Goal: Task Accomplishment & Management: Use online tool/utility

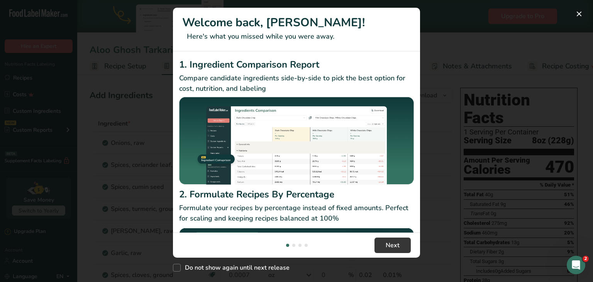
click at [451, 34] on div "New Features" at bounding box center [296, 141] width 593 height 282
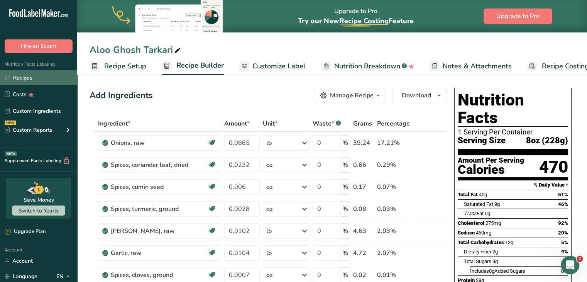
click at [43, 81] on link "Recipes" at bounding box center [38, 77] width 77 height 15
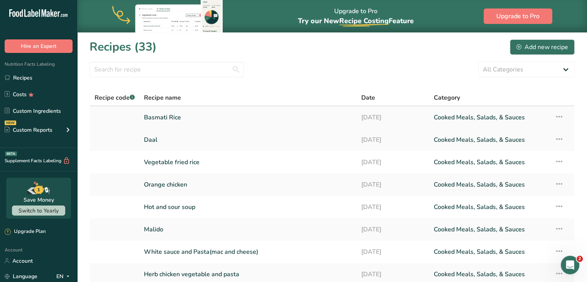
click at [171, 115] on link "Basmati Rice" at bounding box center [248, 117] width 208 height 16
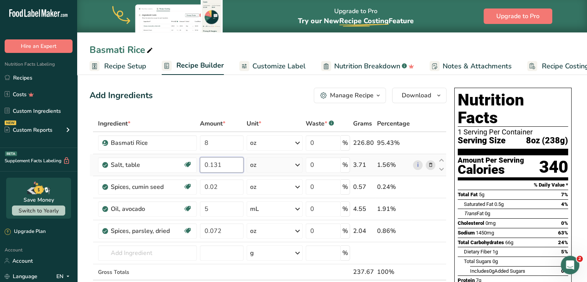
click at [232, 166] on input "0.131" at bounding box center [222, 164] width 44 height 15
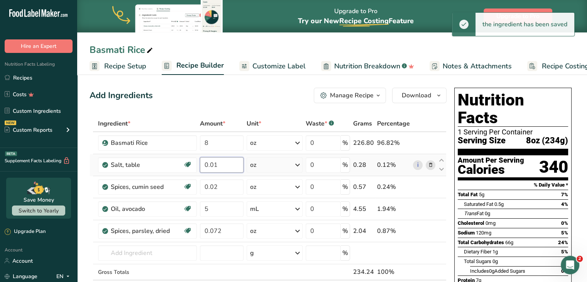
click at [228, 163] on input "0.01" at bounding box center [222, 164] width 44 height 15
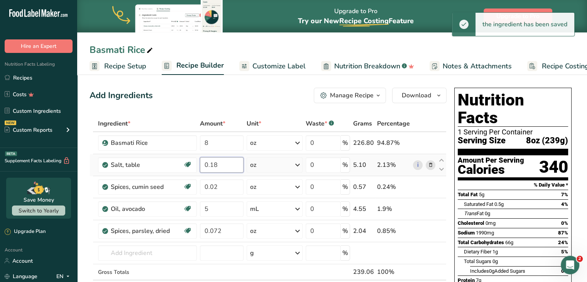
click at [232, 165] on input "0.18" at bounding box center [222, 164] width 44 height 15
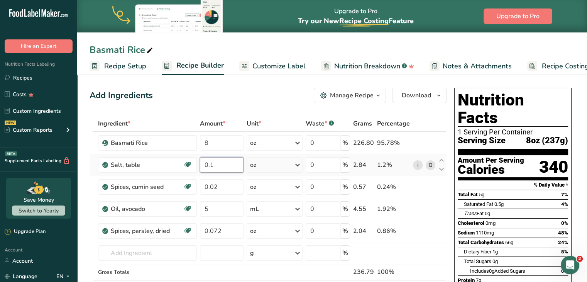
click at [229, 164] on input "0.1" at bounding box center [222, 164] width 44 height 15
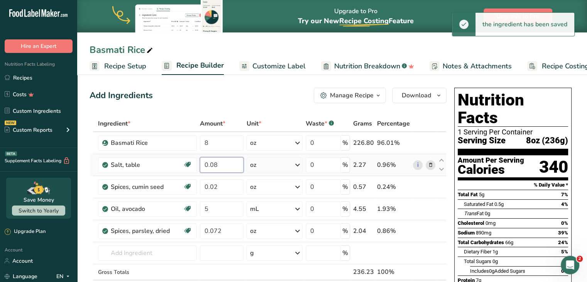
click at [224, 163] on input "0.08" at bounding box center [222, 164] width 44 height 15
type input "5"
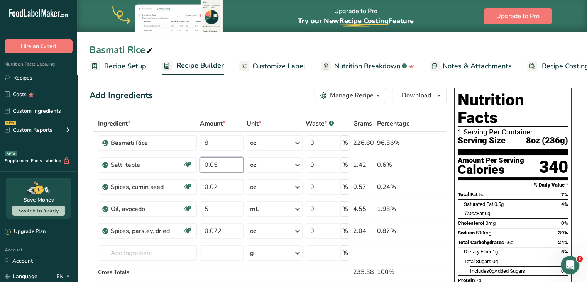
type input "0.05"
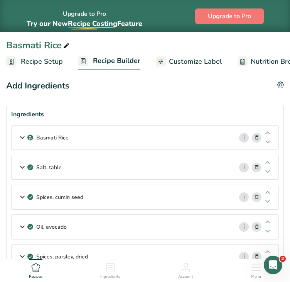
click at [170, 136] on div "Basmati Rice" at bounding box center [123, 138] width 222 height 24
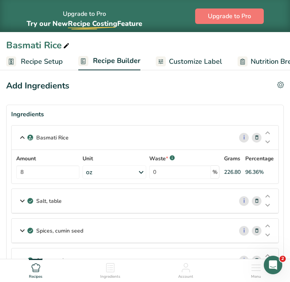
click at [142, 168] on icon at bounding box center [141, 172] width 9 height 14
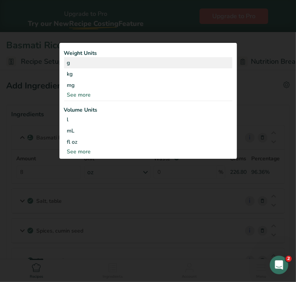
click at [102, 59] on div "g" at bounding box center [148, 62] width 168 height 11
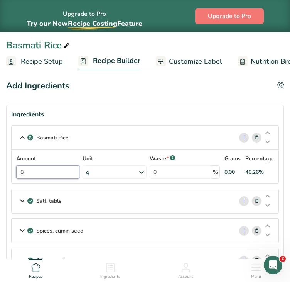
click at [21, 174] on input "8" at bounding box center [47, 172] width 63 height 14
type input "38"
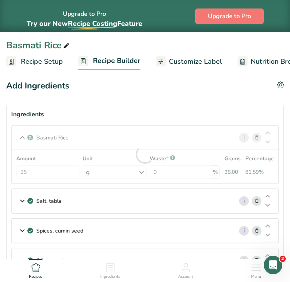
click at [283, 169] on section "Ingredients Basmati Rice i Amount 38 Unit g Weight Units g kg mg See more Volum…" at bounding box center [145, 219] width 278 height 228
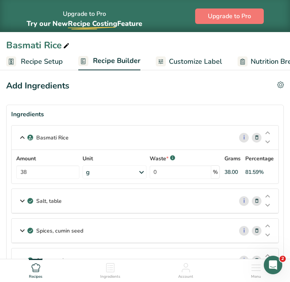
click at [161, 200] on div "Salt, table" at bounding box center [123, 201] width 222 height 24
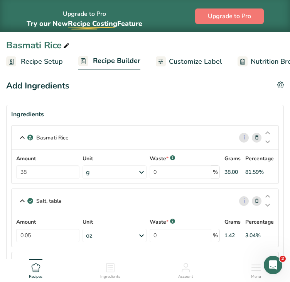
click at [133, 236] on div "oz" at bounding box center [115, 236] width 64 height 14
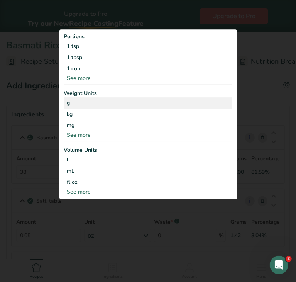
click at [84, 107] on div "g" at bounding box center [148, 102] width 168 height 11
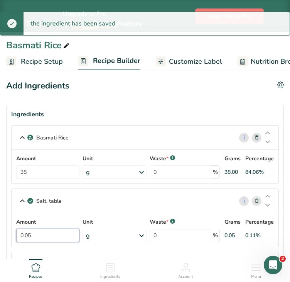
drag, startPoint x: 53, startPoint y: 233, endPoint x: 8, endPoint y: 234, distance: 44.4
click at [8, 234] on section "Ingredients Basmati Rice i Amount 38 Unit g Weight Units g kg mg See more Volum…" at bounding box center [145, 235] width 278 height 261
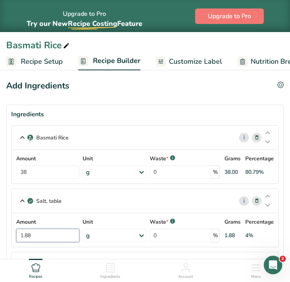
type input "1.88"
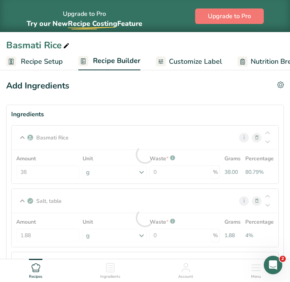
click at [284, 216] on section "Ingredients Basmati Rice i Amount 38 Unit g Weight Units g kg mg See more Volum…" at bounding box center [145, 235] width 278 height 261
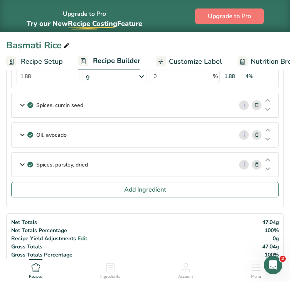
scroll to position [162, 0]
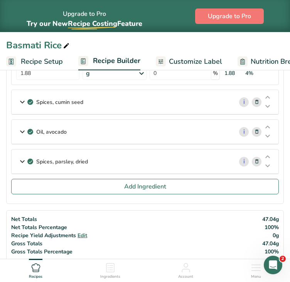
click at [132, 100] on div "Spices, cumin seed" at bounding box center [123, 102] width 222 height 24
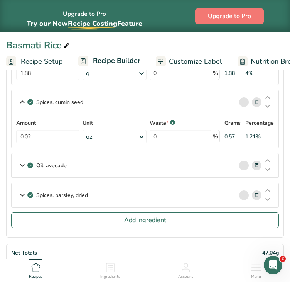
click at [138, 136] on div "oz" at bounding box center [115, 137] width 64 height 14
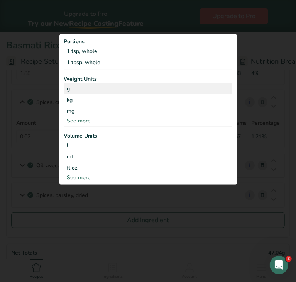
click at [102, 89] on div "g" at bounding box center [148, 88] width 168 height 11
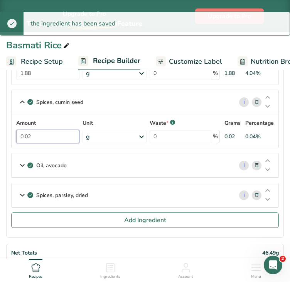
drag, startPoint x: 59, startPoint y: 138, endPoint x: -14, endPoint y: 136, distance: 73.0
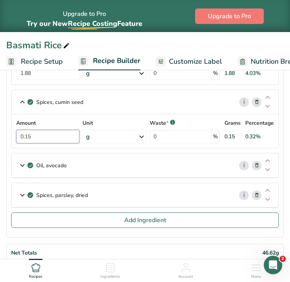
type input "0.15"
click at [283, 167] on section "Ingredients Basmati Rice i Amount 38 Unit g Weight Units g kg mg See more Volum…" at bounding box center [145, 89] width 278 height 295
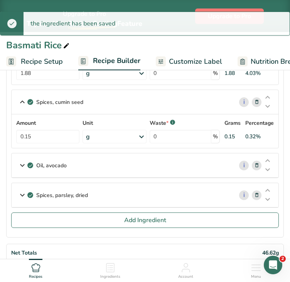
click at [193, 163] on div "Oil, avocado" at bounding box center [123, 165] width 222 height 24
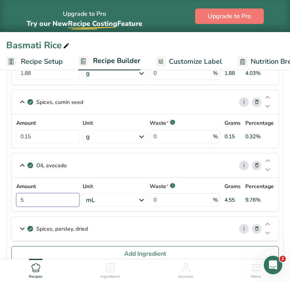
drag, startPoint x: 30, startPoint y: 202, endPoint x: -7, endPoint y: 195, distance: 37.5
type input "2.59"
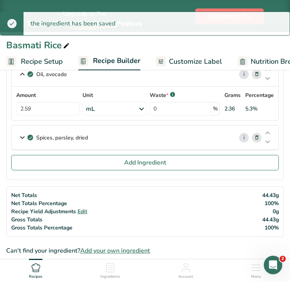
scroll to position [256, 0]
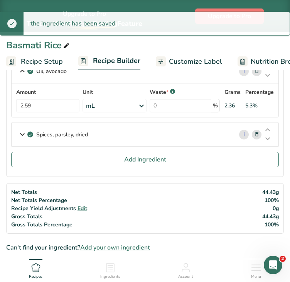
click at [182, 138] on div "Spices, parsley, dried" at bounding box center [123, 134] width 222 height 24
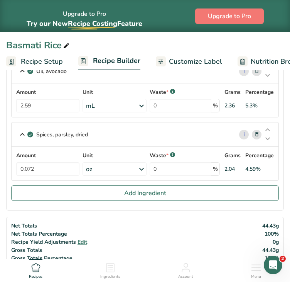
click at [124, 168] on div "oz" at bounding box center [115, 169] width 64 height 14
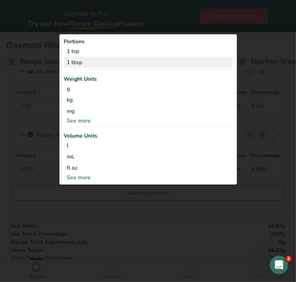
click at [89, 62] on div "1 tbsp" at bounding box center [148, 61] width 168 height 11
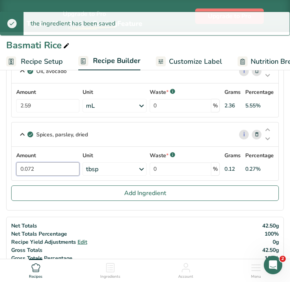
drag, startPoint x: 55, startPoint y: 170, endPoint x: 37, endPoint y: 173, distance: 18.6
click at [37, 173] on input "0.072" at bounding box center [47, 169] width 63 height 14
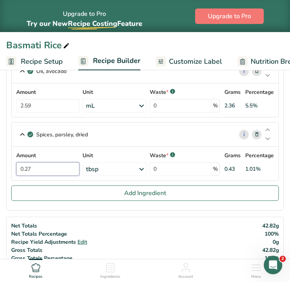
type input "0.27"
click at [278, 156] on div "Amount 0.27 Unit tbsp Portions 1 tsp 1 tbsp Weight Units g kg mg See more Volum…" at bounding box center [145, 164] width 267 height 34
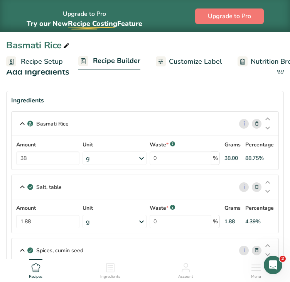
scroll to position [12, 0]
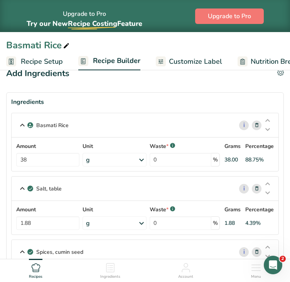
click at [57, 126] on p "Basmati Rice" at bounding box center [52, 125] width 32 height 8
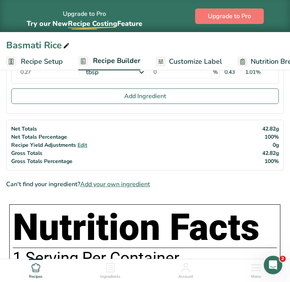
scroll to position [318, 0]
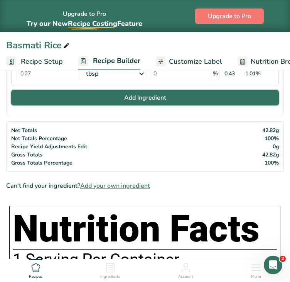
click at [171, 96] on button "Add Ingredient" at bounding box center [145, 97] width 268 height 15
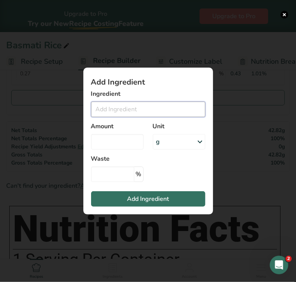
click at [126, 110] on input "Add ingredient modal" at bounding box center [148, 109] width 114 height 15
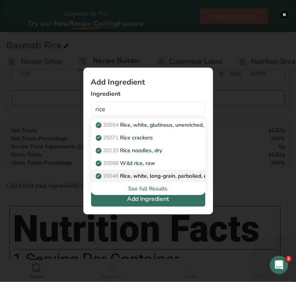
click at [148, 176] on p "20046 Rice, white, long-grain, parboiled, enriched, dry" at bounding box center [166, 176] width 139 height 8
type input "Rice, white, long-grain, parboiled, enriched, dry"
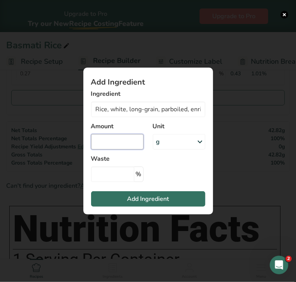
click at [127, 143] on input "Add ingredient modal" at bounding box center [117, 141] width 53 height 15
type input "38"
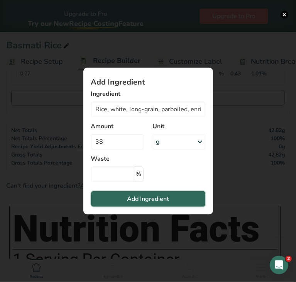
click at [128, 199] on span "Add Ingredient" at bounding box center [148, 198] width 42 height 9
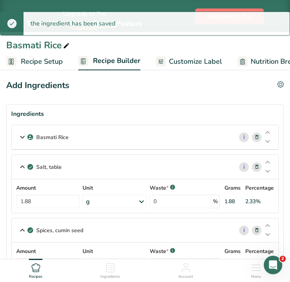
scroll to position [0, 0]
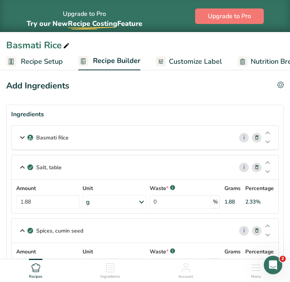
click at [259, 136] on icon at bounding box center [257, 138] width 5 height 8
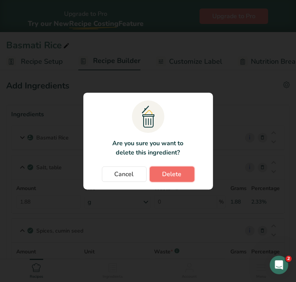
click at [176, 178] on button "Delete" at bounding box center [172, 173] width 45 height 15
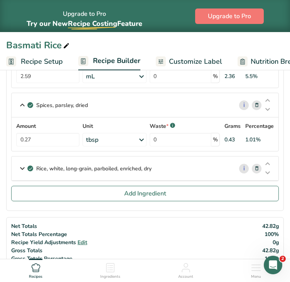
scroll to position [238, 0]
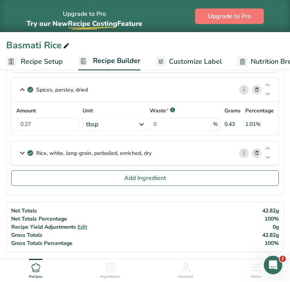
click at [258, 152] on icon at bounding box center [257, 153] width 5 height 8
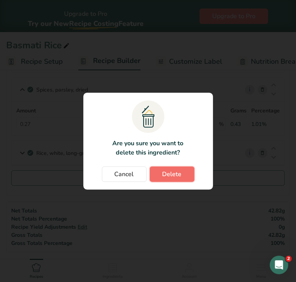
click at [178, 177] on span "Delete" at bounding box center [172, 174] width 19 height 9
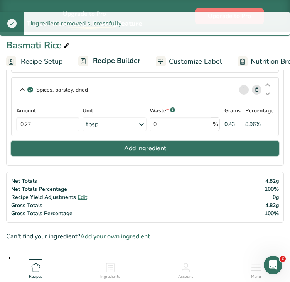
click at [117, 149] on button "Add Ingredient" at bounding box center [145, 148] width 268 height 15
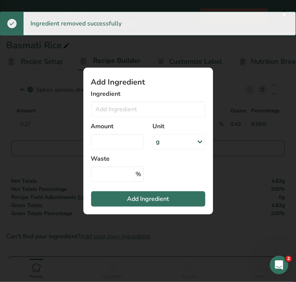
click at [123, 100] on div "Ingredient 20054 Rice, white, glutinous, unenriched, uncooked 25071 Rice cracke…" at bounding box center [148, 103] width 114 height 28
click at [123, 104] on input "Add ingredient modal" at bounding box center [148, 109] width 114 height 15
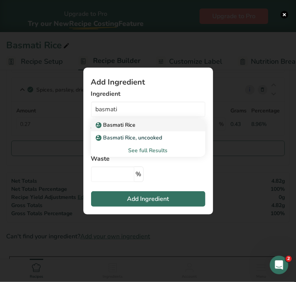
click at [133, 126] on p "Basmati Rice" at bounding box center [116, 125] width 39 height 8
type input "Basmati Rice"
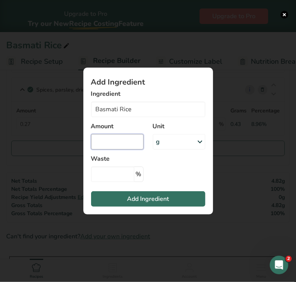
click at [111, 144] on input "Add ingredient modal" at bounding box center [117, 141] width 53 height 15
type input "38"
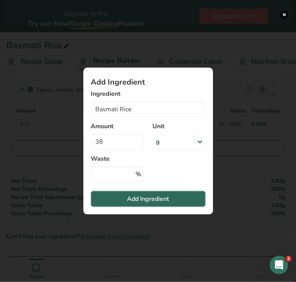
click at [122, 201] on button "Add Ingredient" at bounding box center [148, 198] width 114 height 15
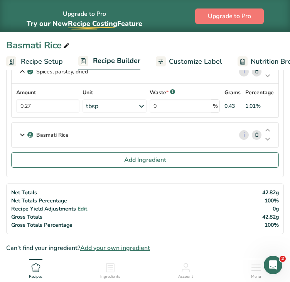
scroll to position [249, 0]
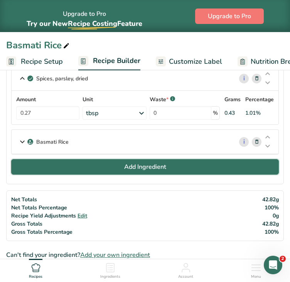
click at [189, 172] on button "Add Ingredient" at bounding box center [145, 166] width 268 height 15
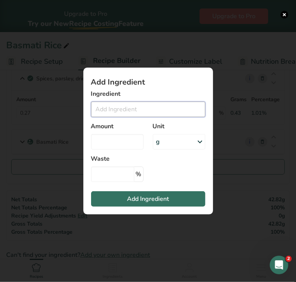
click at [140, 112] on input "Add ingredient modal" at bounding box center [148, 109] width 114 height 15
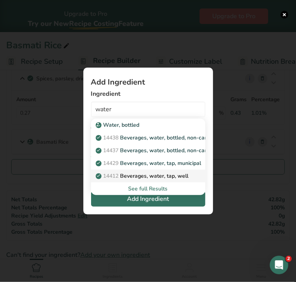
click at [158, 178] on p "14412 [GEOGRAPHIC_DATA], water, tap, well" at bounding box center [143, 176] width 92 height 8
type input "Beverages, water, tap, well"
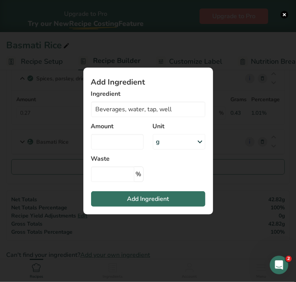
click at [168, 144] on div "g" at bounding box center [179, 141] width 53 height 15
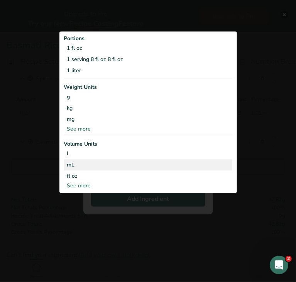
click at [116, 165] on div "mL" at bounding box center [148, 165] width 162 height 8
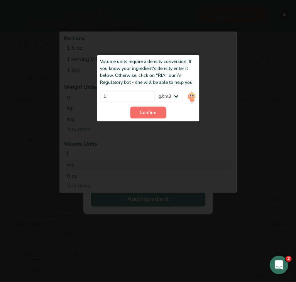
click at [145, 109] on span "Confirm" at bounding box center [148, 112] width 17 height 7
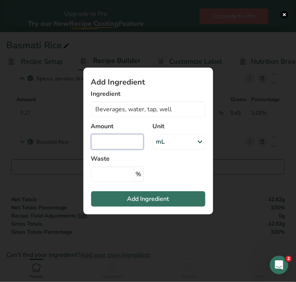
click at [114, 143] on input "Add ingredient modal" at bounding box center [117, 141] width 53 height 15
type input "100"
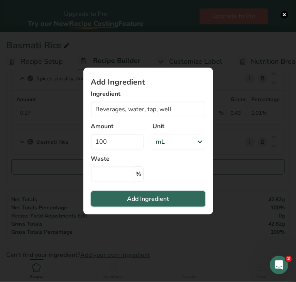
click at [130, 200] on span "Add Ingredient" at bounding box center [148, 198] width 42 height 9
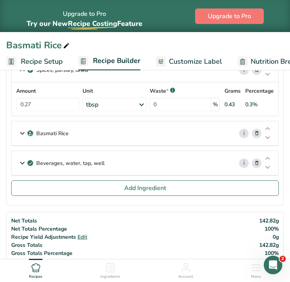
scroll to position [254, 0]
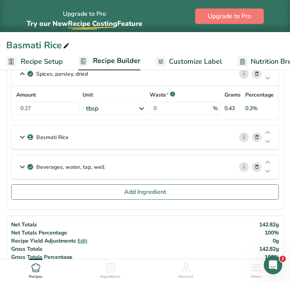
click at [256, 165] on icon at bounding box center [257, 167] width 5 height 8
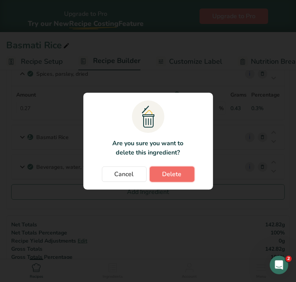
click at [170, 171] on span "Delete" at bounding box center [172, 174] width 19 height 9
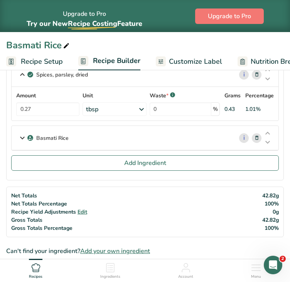
scroll to position [248, 0]
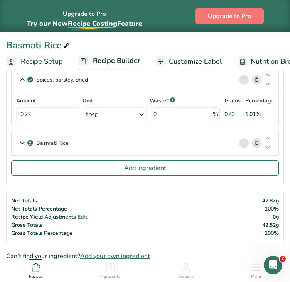
click at [258, 139] on icon at bounding box center [257, 143] width 5 height 8
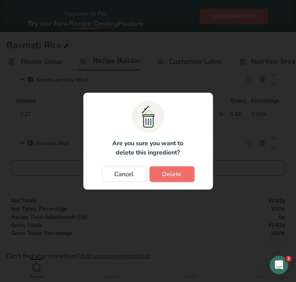
click at [180, 174] on span "Delete" at bounding box center [172, 174] width 19 height 9
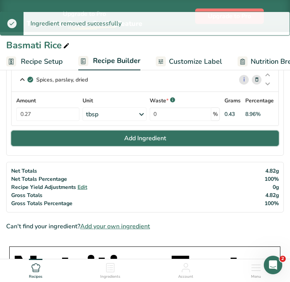
click at [111, 142] on button "Add Ingredient" at bounding box center [145, 138] width 268 height 15
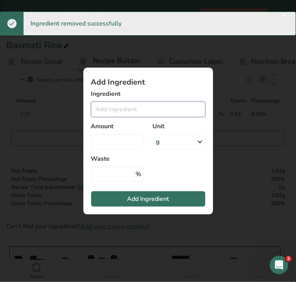
click at [114, 105] on input "Add ingredient modal" at bounding box center [148, 109] width 114 height 15
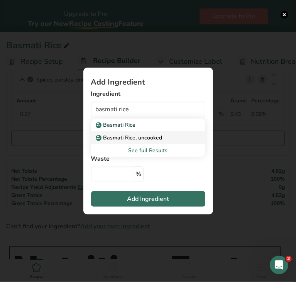
click at [127, 136] on p "Basmati Rice, uncooked" at bounding box center [129, 138] width 65 height 8
type input "Basmati Rice, uncooked"
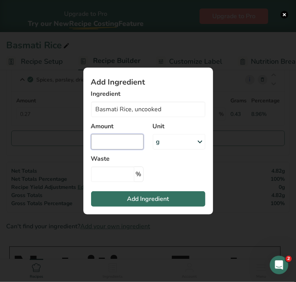
click at [133, 139] on input "Add ingredient modal" at bounding box center [117, 141] width 53 height 15
type input "38"
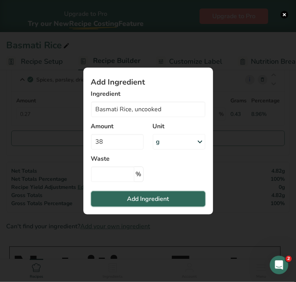
click at [146, 199] on span "Add Ingredient" at bounding box center [148, 198] width 42 height 9
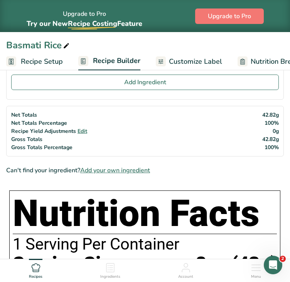
scroll to position [335, 0]
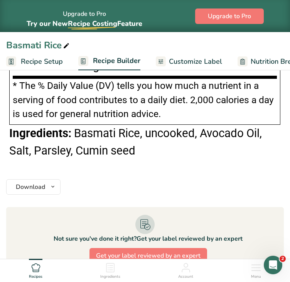
scroll to position [898, 0]
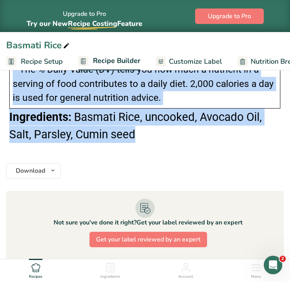
drag, startPoint x: 16, startPoint y: 103, endPoint x: 191, endPoint y: 144, distance: 180.1
copy div "Nutrition Facts 1 Serving Per Container Serving Size 8oz (43g) Amount Per Servi…"
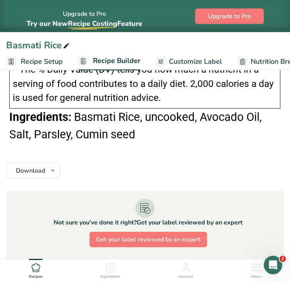
drag, startPoint x: 2, startPoint y: 211, endPoint x: 143, endPoint y: 45, distance: 217.0
click at [143, 45] on div "Basmati Rice" at bounding box center [145, 45] width 290 height 14
click at [45, 65] on span "Recipe Setup" at bounding box center [42, 61] width 42 height 10
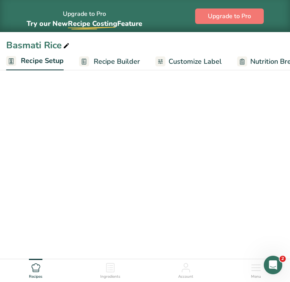
scroll to position [219, 0]
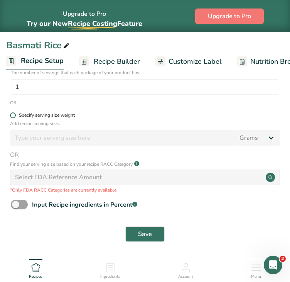
click at [14, 114] on span at bounding box center [13, 115] width 6 height 6
click at [14, 114] on input "Specify serving size weight" at bounding box center [12, 115] width 5 height 5
radio input "true"
radio input "false"
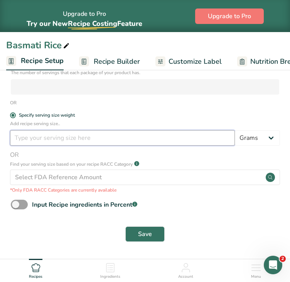
click at [74, 138] on input "number" at bounding box center [122, 137] width 225 height 15
type input "8"
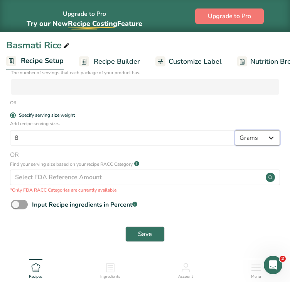
click at [259, 133] on select "Grams kg mg mcg lb oz l mL fl oz tbsp tsp cup qt gallon" at bounding box center [257, 137] width 45 height 15
select select "5"
click at [235, 130] on select "Grams kg mg mcg lb oz l mL fl oz tbsp tsp cup qt gallon" at bounding box center [257, 137] width 45 height 15
click at [147, 225] on div "Save" at bounding box center [145, 234] width 278 height 25
click at [148, 231] on span "Save" at bounding box center [145, 233] width 14 height 9
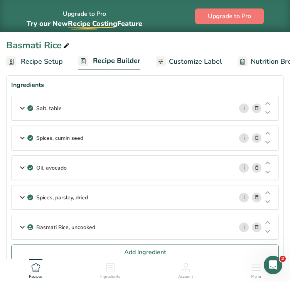
scroll to position [26, 0]
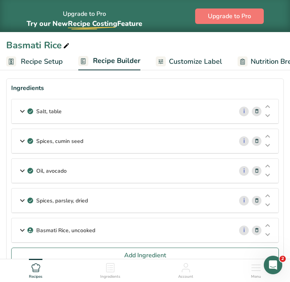
click at [190, 119] on div "Salt, table" at bounding box center [123, 111] width 222 height 24
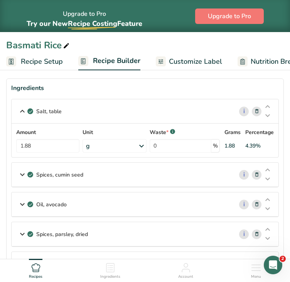
click at [189, 114] on div "Salt, table" at bounding box center [123, 111] width 222 height 24
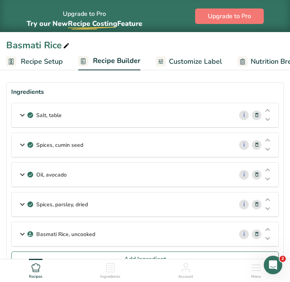
scroll to position [21, 0]
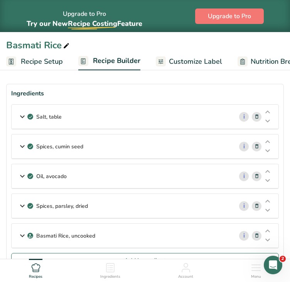
click at [192, 115] on div "Salt, table" at bounding box center [123, 117] width 222 height 24
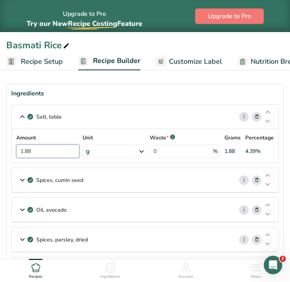
click at [64, 150] on input "1.88" at bounding box center [47, 151] width 63 height 14
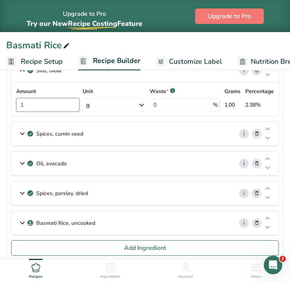
scroll to position [0, 0]
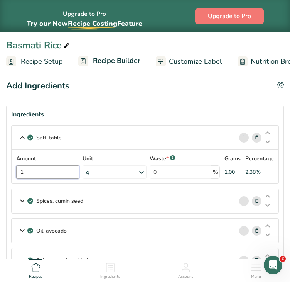
type input "1"
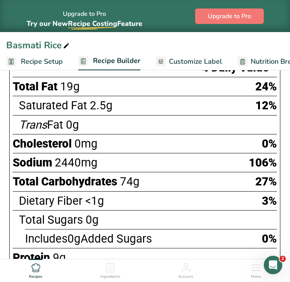
scroll to position [467, 0]
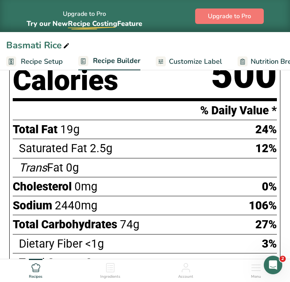
click at [185, 65] on span "Customize Label" at bounding box center [195, 61] width 53 height 10
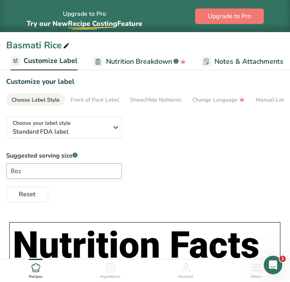
click at [51, 98] on div "Choose Label Style" at bounding box center [36, 100] width 48 height 8
click at [80, 98] on div "Front of Pack Label" at bounding box center [95, 100] width 49 height 8
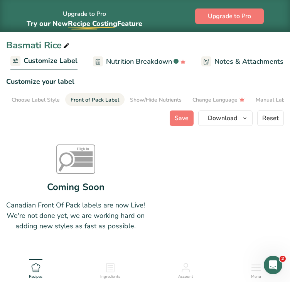
scroll to position [0, 58]
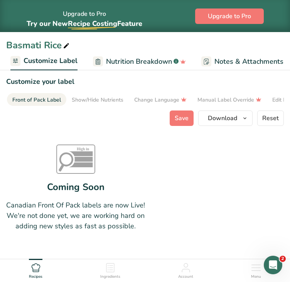
click at [47, 100] on div "Front of Pack Label" at bounding box center [36, 100] width 49 height 8
click at [59, 60] on span "Customize Label" at bounding box center [51, 61] width 54 height 10
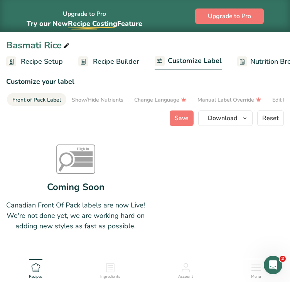
click at [61, 64] on span "Recipe Setup" at bounding box center [42, 61] width 42 height 10
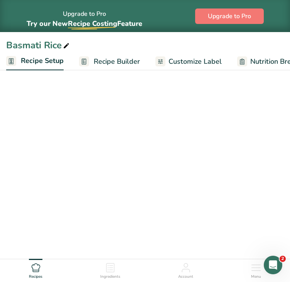
select select "5"
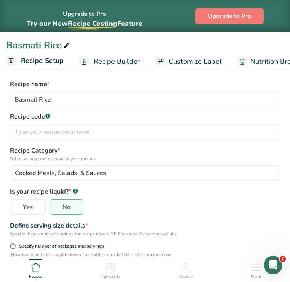
click at [121, 57] on span "Recipe Builder" at bounding box center [117, 61] width 46 height 10
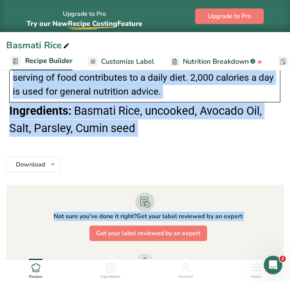
scroll to position [800, 0]
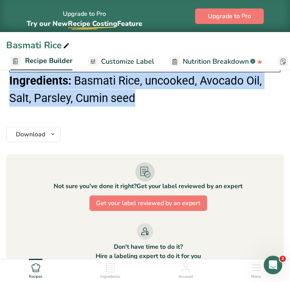
drag, startPoint x: 15, startPoint y: 146, endPoint x: 159, endPoint y: 97, distance: 152.2
copy div "Nutrition Facts About 1 Serving Per Container Serving Size 8oz (227g) Amount Pe…"
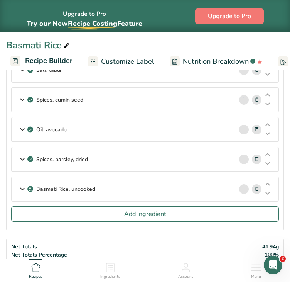
scroll to position [88, 0]
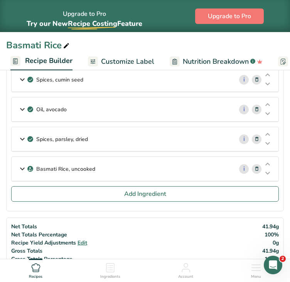
click at [123, 163] on div "Basmati Rice, uncooked" at bounding box center [123, 169] width 222 height 24
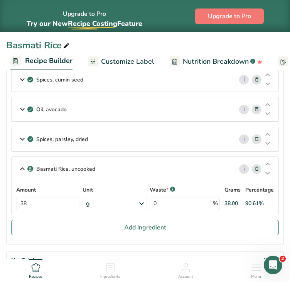
click at [97, 200] on div "g" at bounding box center [115, 204] width 64 height 14
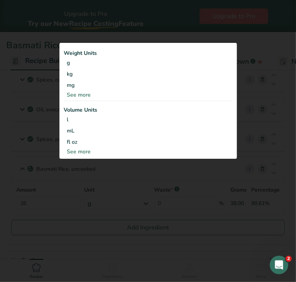
click at [83, 95] on div "See more" at bounding box center [148, 95] width 168 height 8
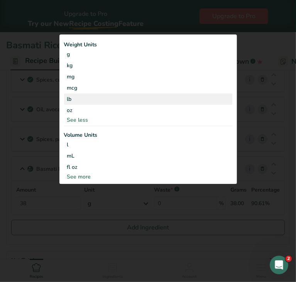
click at [78, 101] on div "lb" at bounding box center [148, 98] width 168 height 11
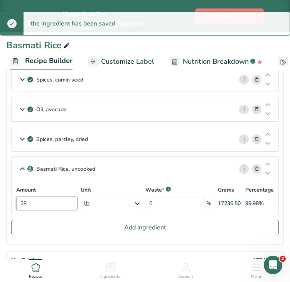
drag, startPoint x: 62, startPoint y: 203, endPoint x: 9, endPoint y: 205, distance: 53.0
click at [9, 205] on section "Ingredients Salt, table i Amount 1 Unit g Portions 1 tsp 1 tbsp 1 cup See more …" at bounding box center [145, 131] width 278 height 228
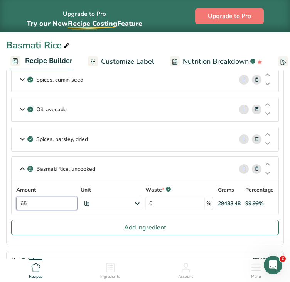
type input "65"
click at [68, 213] on div "Amount 65 Unit lb Weight Units g kg mg mcg lb oz See less Volume Units l Volume…" at bounding box center [145, 198] width 267 height 34
click at [127, 137] on div "Spices, parsley, dried" at bounding box center [123, 139] width 222 height 24
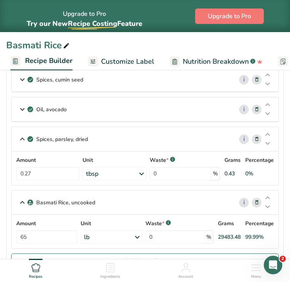
click at [134, 175] on div "tbsp" at bounding box center [115, 174] width 64 height 14
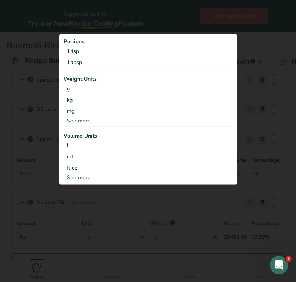
click at [85, 118] on div "See more" at bounding box center [148, 120] width 168 height 8
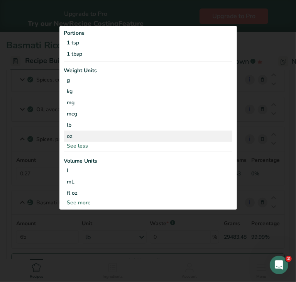
click at [77, 135] on div "oz" at bounding box center [148, 136] width 168 height 11
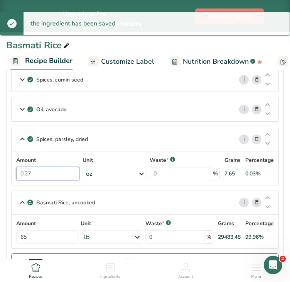
drag, startPoint x: 61, startPoint y: 174, endPoint x: 13, endPoint y: 171, distance: 48.4
click at [13, 171] on div "Amount 0.27 Unit oz Portions 1 tsp 1 tbsp Weight Units g kg mg mcg lb oz See le…" at bounding box center [145, 168] width 267 height 34
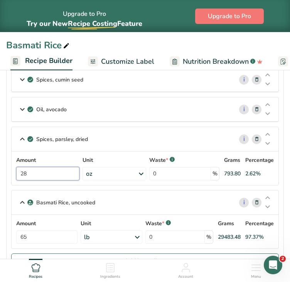
type input "28"
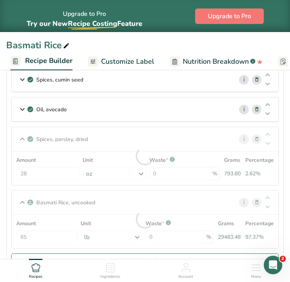
click at [282, 174] on section "Ingredients Salt, table i Amount 1 Unit g Portions 1 tsp 1 tbsp 1 cup See more …" at bounding box center [145, 147] width 278 height 261
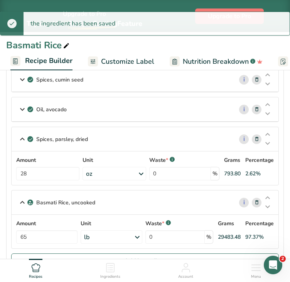
click at [132, 113] on div "Oil, avocado" at bounding box center [123, 109] width 222 height 24
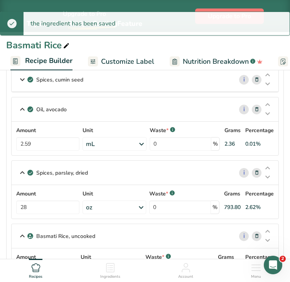
click at [123, 144] on div "mL" at bounding box center [115, 144] width 64 height 14
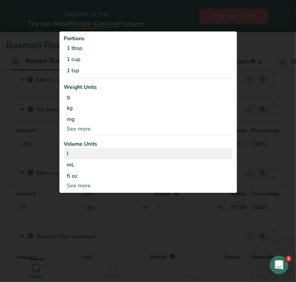
click at [81, 155] on div "l" at bounding box center [148, 153] width 162 height 8
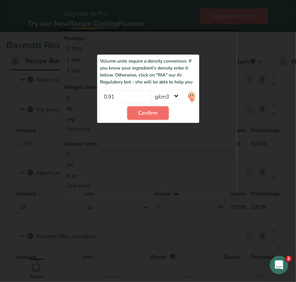
click at [139, 113] on span "Confirm" at bounding box center [148, 113] width 19 height 8
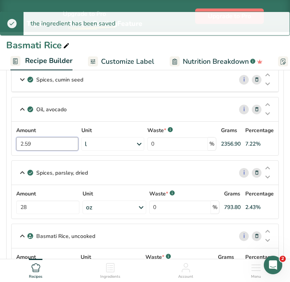
click at [41, 143] on input "2.59" at bounding box center [47, 144] width 62 height 14
type input "2"
click at [280, 141] on section "Ingredients Salt, table i Amount 1 Unit g Portions 1 tsp 1 tbsp 1 cup See more …" at bounding box center [145, 164] width 278 height 295
click at [165, 88] on div "Spices, cumin seed" at bounding box center [123, 80] width 222 height 24
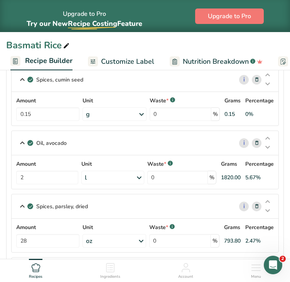
click at [111, 117] on div "g" at bounding box center [115, 114] width 64 height 14
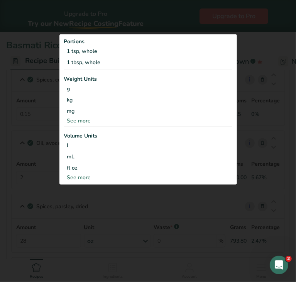
click at [85, 117] on div "See more" at bounding box center [148, 120] width 168 height 8
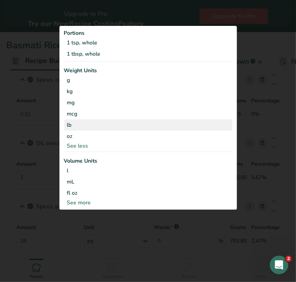
click at [73, 122] on div "lb" at bounding box center [148, 124] width 168 height 11
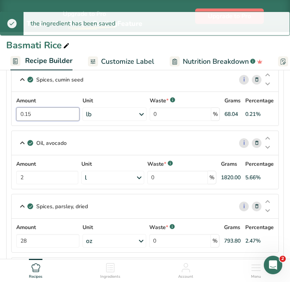
click at [56, 118] on input "0.15" at bounding box center [47, 114] width 63 height 14
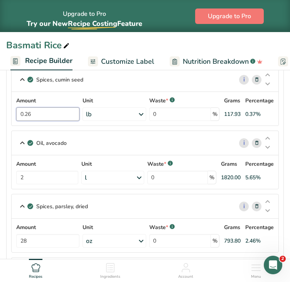
type input "0.26"
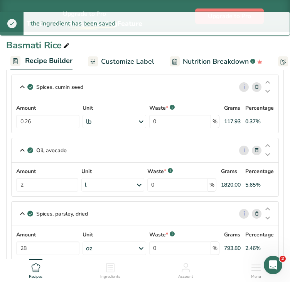
scroll to position [0, 0]
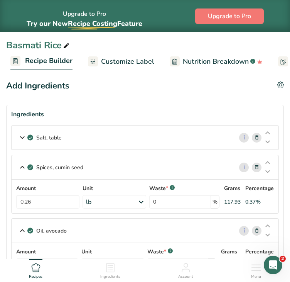
click at [152, 132] on div "Salt, table" at bounding box center [123, 138] width 222 height 24
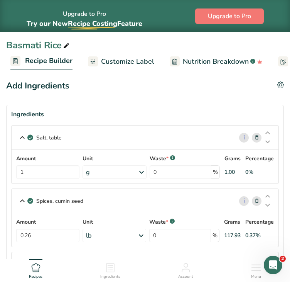
click at [114, 170] on div "g" at bounding box center [115, 172] width 64 height 14
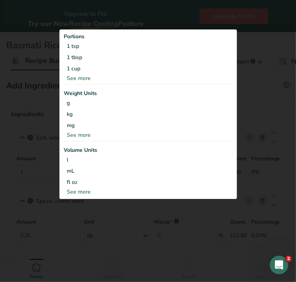
click at [76, 136] on div "See more" at bounding box center [148, 135] width 168 height 8
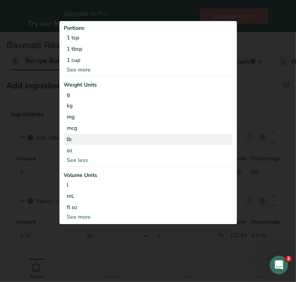
click at [75, 139] on div "lb" at bounding box center [148, 139] width 168 height 11
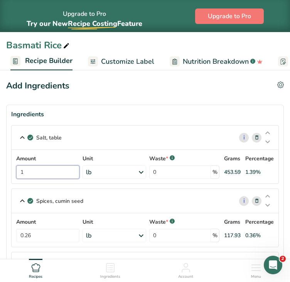
drag, startPoint x: 43, startPoint y: 174, endPoint x: -3, endPoint y: 174, distance: 46.3
type input "3.2"
click at [283, 150] on section "Ingredients Salt, table i Amount 3.2 Unit lb Portions 1 tsp 1 tbsp 1 cup See mo…" at bounding box center [145, 286] width 278 height 362
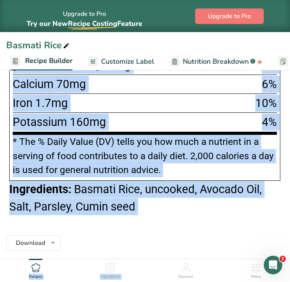
scroll to position [875, 0]
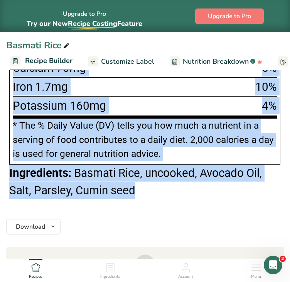
drag, startPoint x: 16, startPoint y: 112, endPoint x: 186, endPoint y: 190, distance: 186.5
copy div "Nutrition Facts 148 Servings Per Container Serving Size 8oz (227g) Amount Per S…"
click at [268, 181] on div "Ingredients: Basmati Rice, uncooked, Avocado Oil, Salt, Parsley, Cumin seed" at bounding box center [145, 182] width 272 height 34
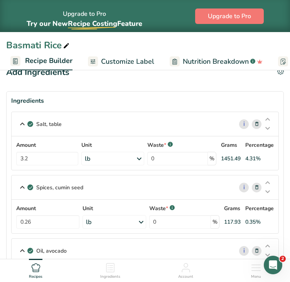
scroll to position [0, 0]
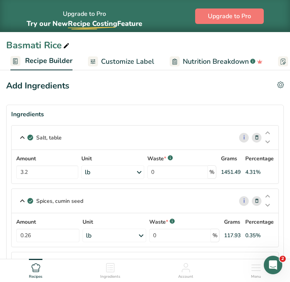
click at [136, 59] on span "Customize Label" at bounding box center [127, 61] width 53 height 10
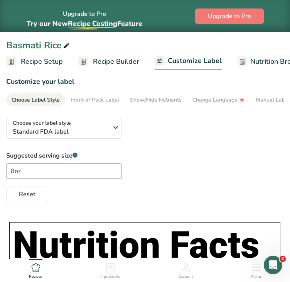
click at [28, 59] on span "Recipe Setup" at bounding box center [42, 61] width 42 height 10
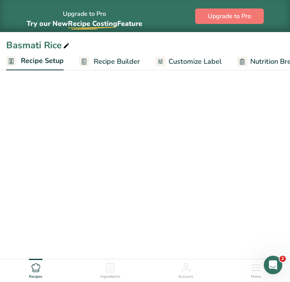
select select "5"
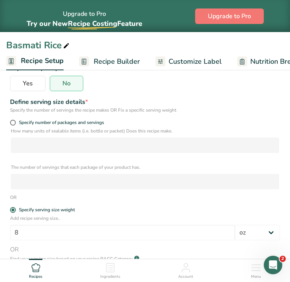
scroll to position [121, 0]
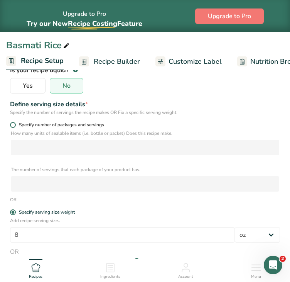
click at [14, 124] on span at bounding box center [13, 125] width 6 height 6
click at [14, 124] on input "Specify number of packages and servings" at bounding box center [12, 124] width 5 height 5
radio input "true"
radio input "false"
select select "0"
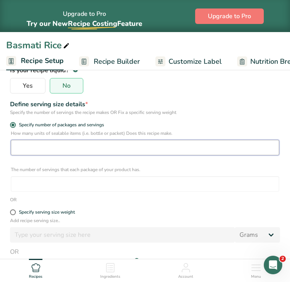
click at [46, 148] on input "number" at bounding box center [145, 147] width 269 height 15
type input "1"
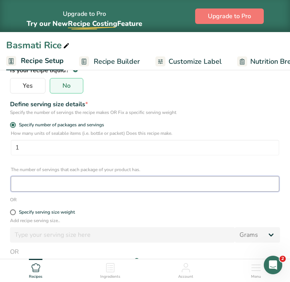
click at [44, 183] on input "number" at bounding box center [145, 183] width 269 height 15
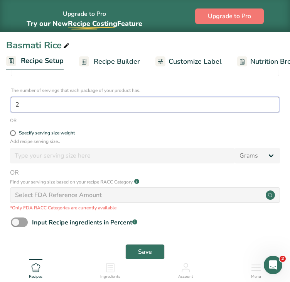
scroll to position [219, 0]
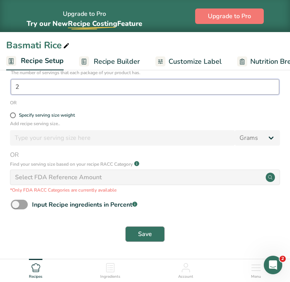
type input "2"
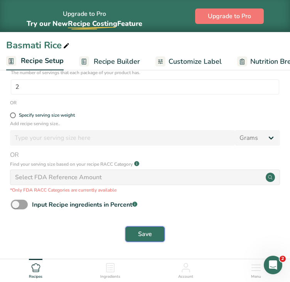
click at [153, 238] on button "Save" at bounding box center [145, 233] width 39 height 15
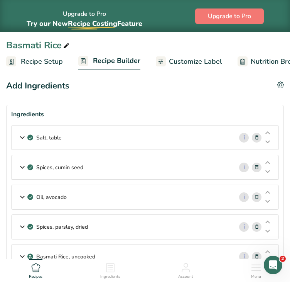
click at [127, 248] on div "Basmati Rice, uncooked" at bounding box center [123, 256] width 222 height 24
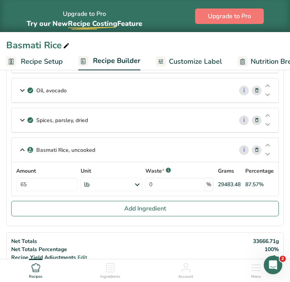
scroll to position [111, 0]
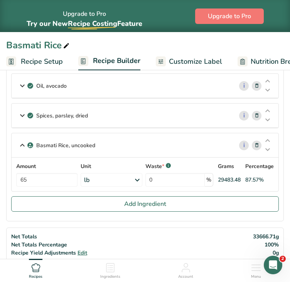
click at [125, 180] on div "lb" at bounding box center [112, 180] width 62 height 14
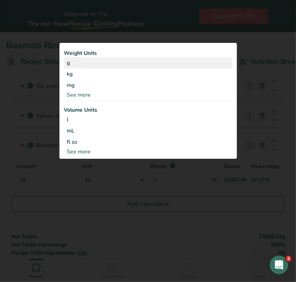
click at [82, 65] on div "g" at bounding box center [148, 62] width 168 height 11
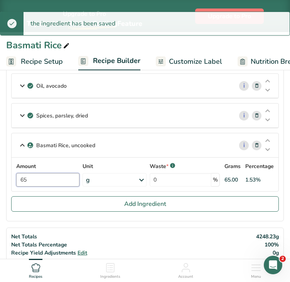
drag, startPoint x: 44, startPoint y: 178, endPoint x: -1, endPoint y: 178, distance: 44.8
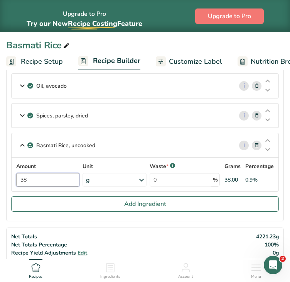
type input "38"
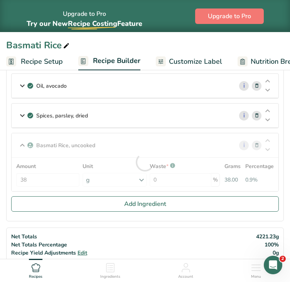
click at [28, 191] on div "Salt, table i Amount 3.2 Unit lb Portions 1 tsp 1 tbsp 1 cup See more Weight Un…" at bounding box center [145, 105] width 268 height 182
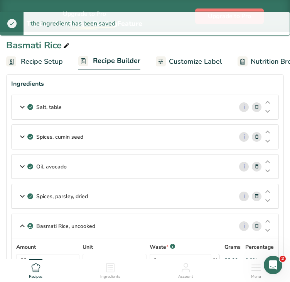
scroll to position [18, 0]
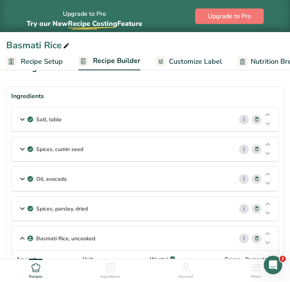
click at [136, 112] on div "Salt, table" at bounding box center [123, 119] width 222 height 24
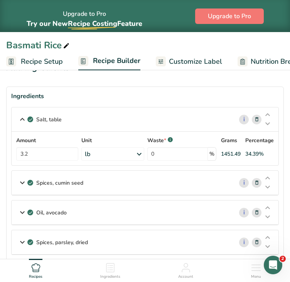
click at [129, 150] on div "lb" at bounding box center [112, 154] width 63 height 14
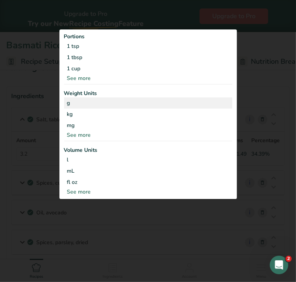
click at [85, 104] on div "g" at bounding box center [148, 102] width 168 height 11
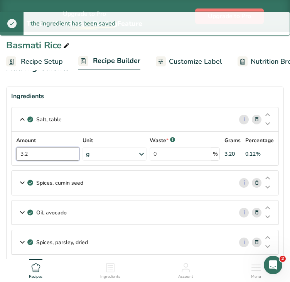
click at [51, 153] on input "3.2" at bounding box center [47, 154] width 63 height 14
drag, startPoint x: 30, startPoint y: 160, endPoint x: 6, endPoint y: 164, distance: 24.4
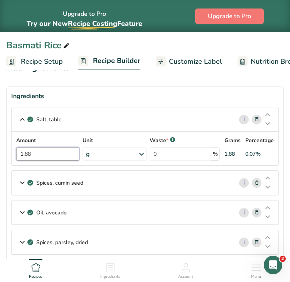
type input "1.88"
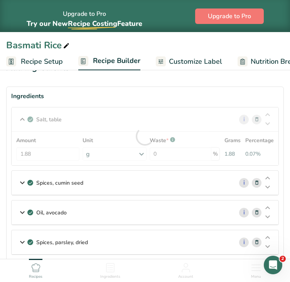
click at [282, 167] on section "Ingredients Salt, table i Amount 1.88 Unit g Portions 1 tsp 1 tbsp 1 cup See mo…" at bounding box center [145, 217] width 278 height 261
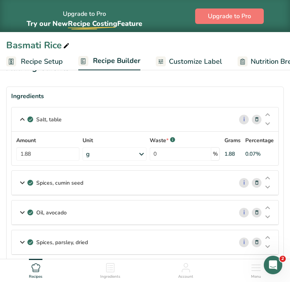
click at [116, 187] on div "Spices, cumin seed" at bounding box center [123, 183] width 222 height 24
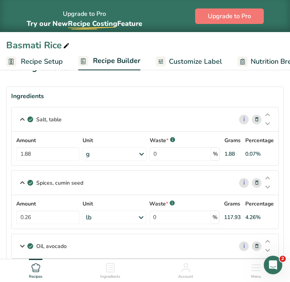
click at [99, 220] on div "lb" at bounding box center [115, 218] width 64 height 14
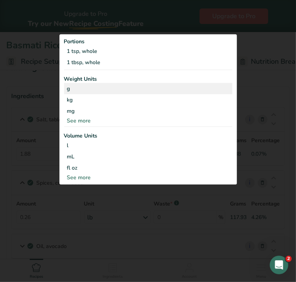
click at [78, 92] on div "g" at bounding box center [148, 88] width 168 height 11
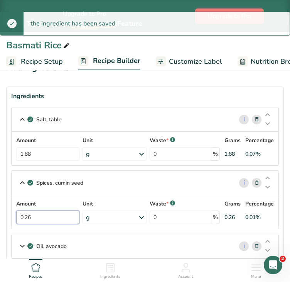
click at [42, 218] on input "0.26" at bounding box center [47, 218] width 63 height 14
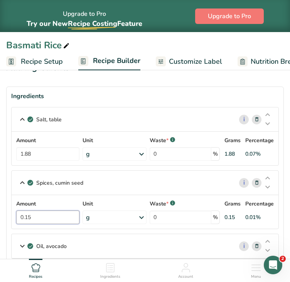
type input "0.15"
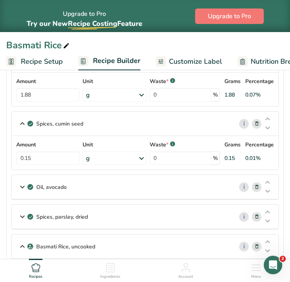
scroll to position [93, 0]
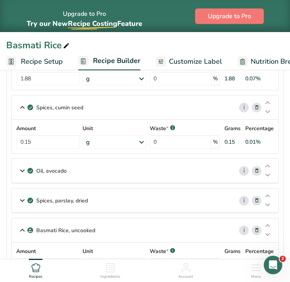
click at [148, 169] on div "Oil, avocado" at bounding box center [123, 171] width 222 height 24
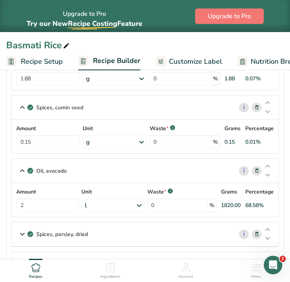
click at [112, 206] on div "l" at bounding box center [112, 206] width 63 height 14
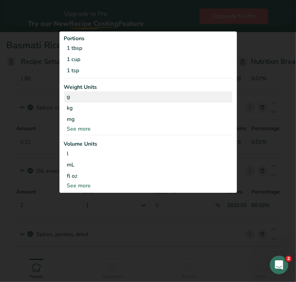
click at [87, 100] on div "g" at bounding box center [148, 96] width 168 height 11
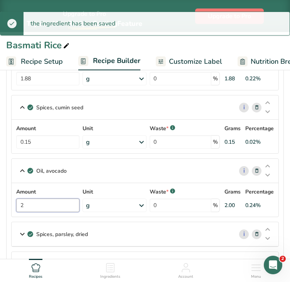
click at [55, 208] on input "2" at bounding box center [47, 206] width 63 height 14
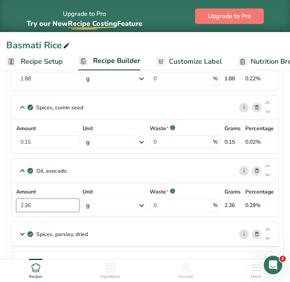
type input "2.36"
click at [284, 200] on section "Ingredients Salt, table i Amount 1.88 Unit g Portions 1 tsp 1 tbsp 1 cup See mo…" at bounding box center [145, 175] width 278 height 329
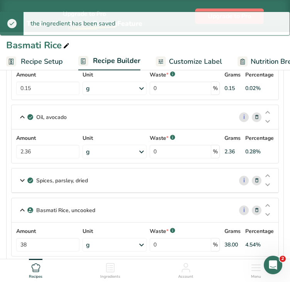
scroll to position [164, 0]
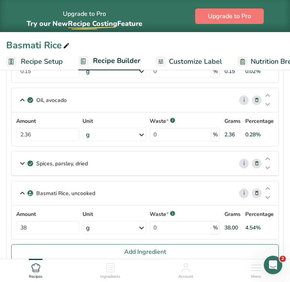
click at [147, 164] on div "Spices, parsley, dried" at bounding box center [123, 163] width 222 height 24
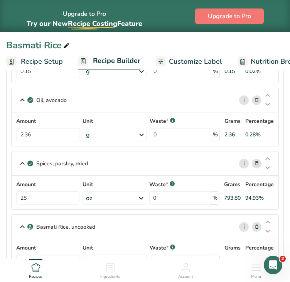
click at [105, 197] on div "oz" at bounding box center [115, 198] width 64 height 14
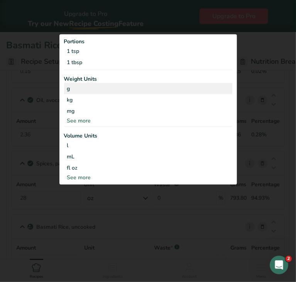
click at [76, 87] on div "g" at bounding box center [148, 88] width 168 height 11
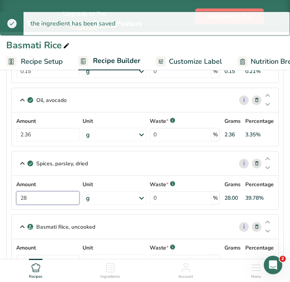
drag, startPoint x: 51, startPoint y: 198, endPoint x: 5, endPoint y: 199, distance: 46.4
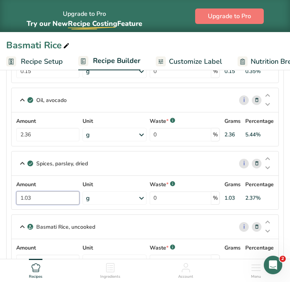
type input "1.03"
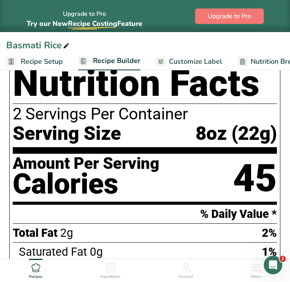
scroll to position [0, 0]
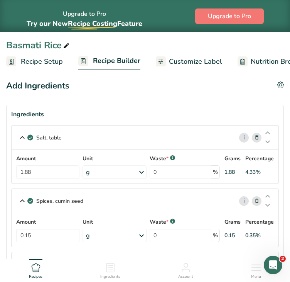
click at [40, 62] on span "Recipe Setup" at bounding box center [42, 61] width 42 height 10
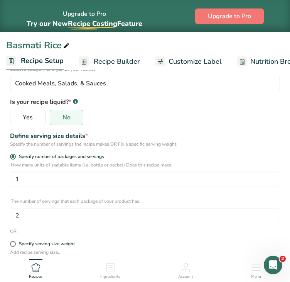
scroll to position [91, 0]
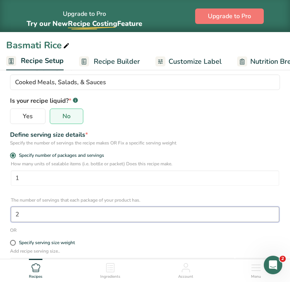
drag, startPoint x: 65, startPoint y: 219, endPoint x: 10, endPoint y: 215, distance: 55.0
click at [10, 215] on div "How many units of sealable items (i.e. bottle or packet) Does this recipe make.…" at bounding box center [145, 191] width 278 height 62
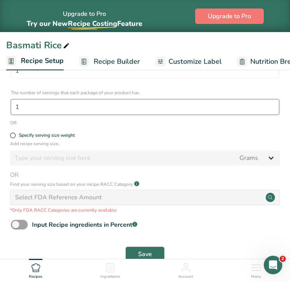
scroll to position [219, 0]
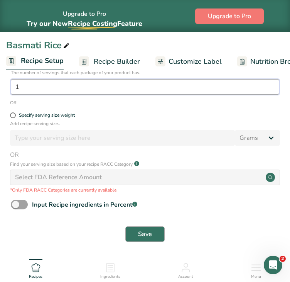
type input "1"
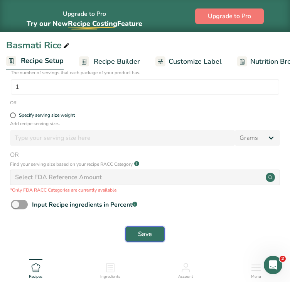
click at [147, 237] on span "Save" at bounding box center [145, 233] width 14 height 9
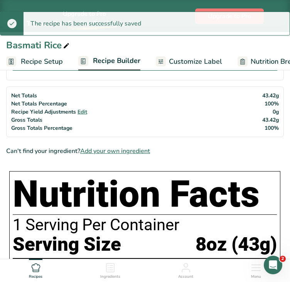
click at [114, 64] on span "Recipe Builder" at bounding box center [117, 61] width 48 height 10
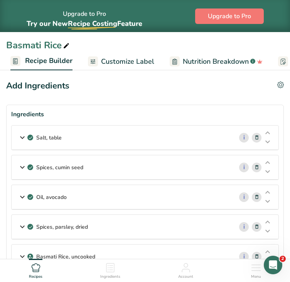
click at [106, 69] on link "Customize Label" at bounding box center [121, 61] width 66 height 17
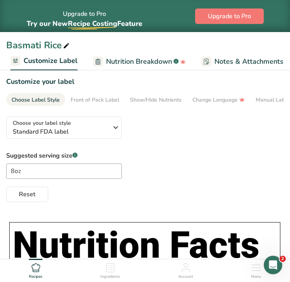
click at [125, 63] on span "Nutrition Breakdown" at bounding box center [139, 61] width 66 height 10
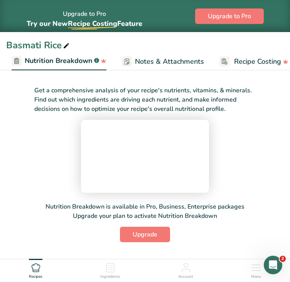
click at [141, 63] on span "Notes & Attachments" at bounding box center [169, 61] width 69 height 10
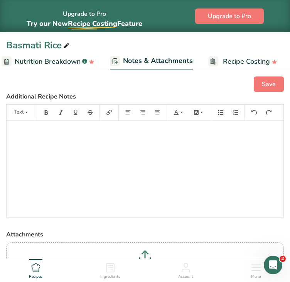
click at [223, 58] on span "Recipe Costing" at bounding box center [246, 61] width 47 height 10
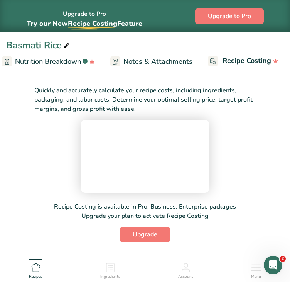
click at [58, 61] on span "Nutrition Breakdown" at bounding box center [48, 61] width 66 height 10
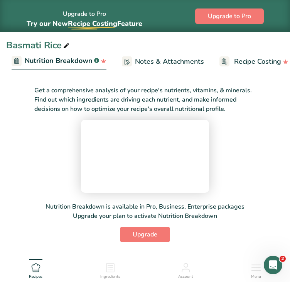
click at [17, 77] on div "Get a comprehensive analysis of your recipe's nutrients, vitamins, & minerals. …" at bounding box center [145, 159] width 278 height 166
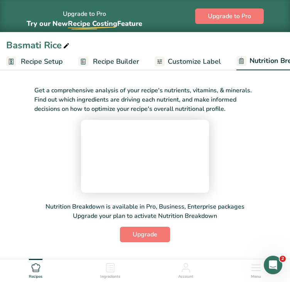
click at [34, 56] on span "Recipe Setup" at bounding box center [42, 61] width 42 height 10
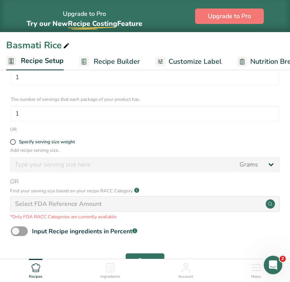
scroll to position [219, 0]
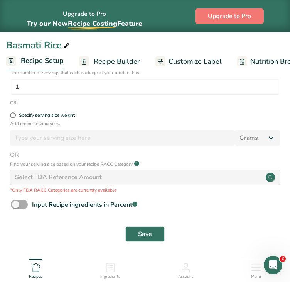
click at [20, 204] on span at bounding box center [19, 205] width 17 height 10
click at [16, 204] on input "Input Recipe ingredients in Percent .a-a{fill:#347362;}.b-a{fill:#fff;}" at bounding box center [13, 204] width 5 height 5
checkbox input "true"
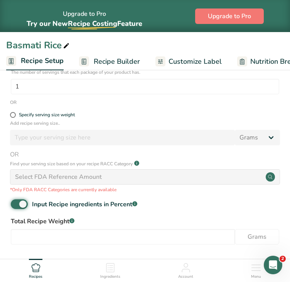
scroll to position [253, 0]
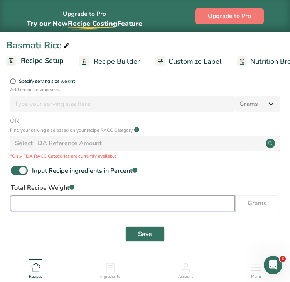
click at [133, 205] on input "number" at bounding box center [123, 202] width 224 height 15
type input "227"
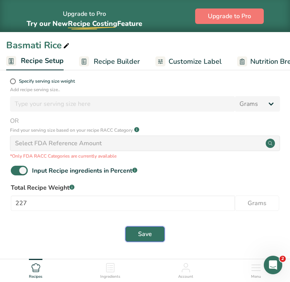
click at [146, 238] on span "Save" at bounding box center [145, 233] width 14 height 9
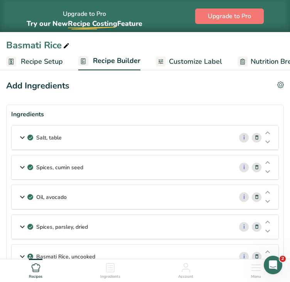
click at [165, 131] on div "Salt, table" at bounding box center [123, 138] width 222 height 24
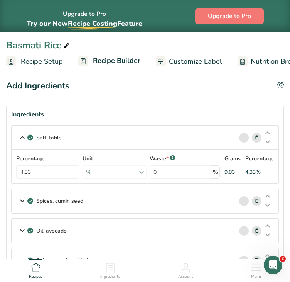
click at [230, 170] on div "9.83" at bounding box center [230, 172] width 10 height 8
click at [54, 59] on span "Recipe Setup" at bounding box center [42, 61] width 42 height 10
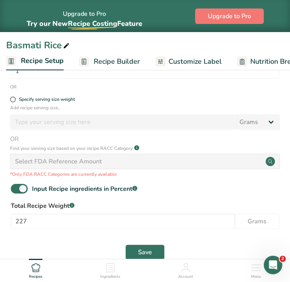
scroll to position [235, 0]
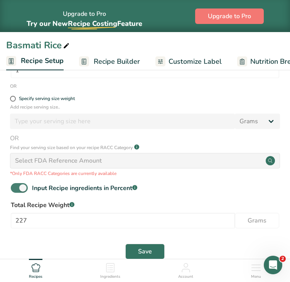
click at [17, 188] on span at bounding box center [19, 188] width 17 height 10
click at [16, 188] on input "Input Recipe ingredients in Percent .a-a{fill:#347362;}.b-a{fill:#fff;}" at bounding box center [13, 187] width 5 height 5
checkbox input "false"
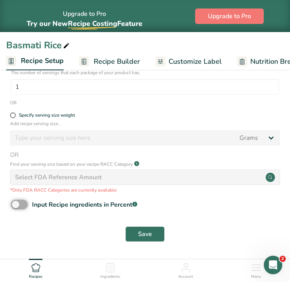
scroll to position [219, 0]
click at [15, 115] on span at bounding box center [13, 115] width 6 height 6
click at [15, 115] on input "Specify serving size weight" at bounding box center [12, 115] width 5 height 5
radio input "true"
radio input "false"
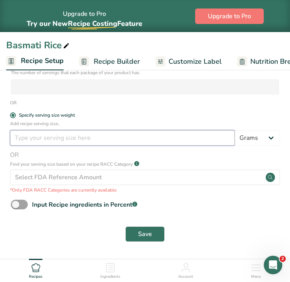
click at [120, 139] on input "number" at bounding box center [122, 137] width 225 height 15
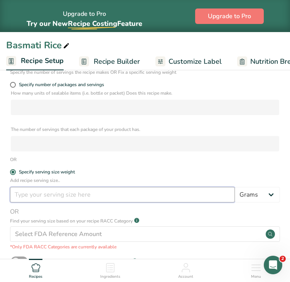
scroll to position [164, 0]
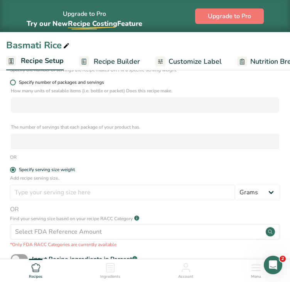
click at [12, 83] on span at bounding box center [13, 83] width 6 height 6
click at [12, 83] on input "Specify number of packages and servings" at bounding box center [12, 82] width 5 height 5
radio input "true"
radio input "false"
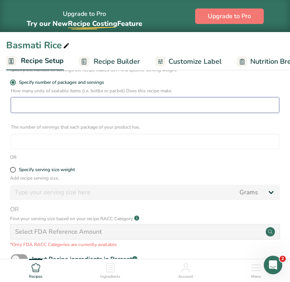
click at [34, 103] on input "number" at bounding box center [145, 104] width 269 height 15
type input "1"
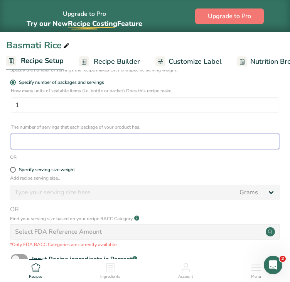
click at [34, 134] on input "number" at bounding box center [145, 141] width 269 height 15
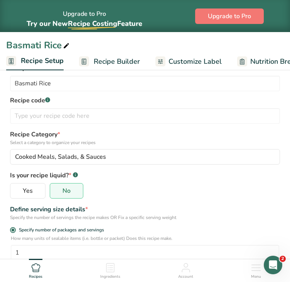
scroll to position [219, 0]
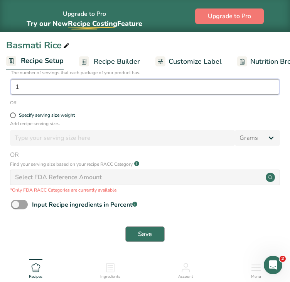
type input "1"
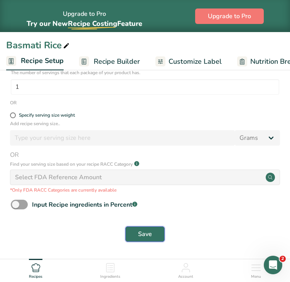
click at [150, 238] on span "Save" at bounding box center [145, 233] width 14 height 9
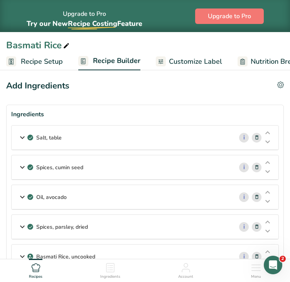
click at [146, 129] on div "Salt, table" at bounding box center [123, 138] width 222 height 24
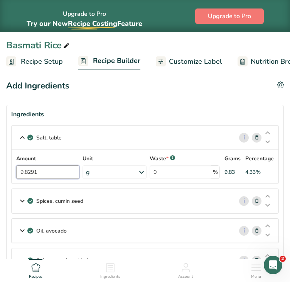
drag, startPoint x: 39, startPoint y: 175, endPoint x: -2, endPoint y: 173, distance: 41.8
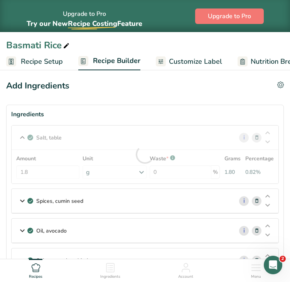
click at [280, 155] on section "Ingredients Salt, table i Amount 1.8 Unit g Portions 1 tsp 1 tbsp 1 cup See mor…" at bounding box center [145, 219] width 278 height 228
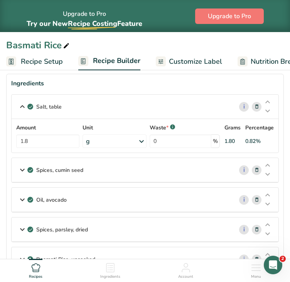
scroll to position [29, 0]
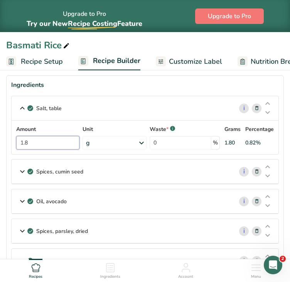
click at [55, 143] on input "1.8" at bounding box center [47, 143] width 63 height 14
type input "1"
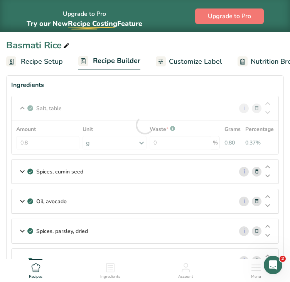
click at [280, 160] on section "Ingredients Salt, table i Amount 0.8 Unit g Portions 1 tsp 1 tbsp 1 cup See mor…" at bounding box center [145, 189] width 278 height 228
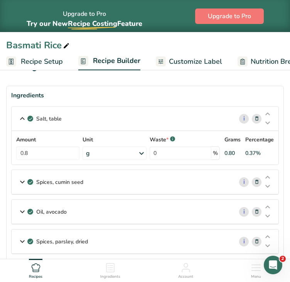
scroll to position [16, 0]
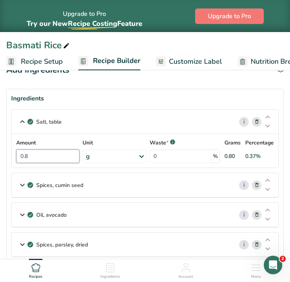
drag, startPoint x: 56, startPoint y: 158, endPoint x: 9, endPoint y: 159, distance: 46.4
click at [9, 159] on section "Ingredients Salt, table i Amount 0.8 Unit g Portions 1 tsp 1 tbsp 1 cup See mor…" at bounding box center [145, 203] width 278 height 228
click at [113, 153] on div "Amount 0.8 Unit g Portions 1 tsp 1 tbsp 1 cup See more Weight Units g kg mg See…" at bounding box center [145, 151] width 258 height 24
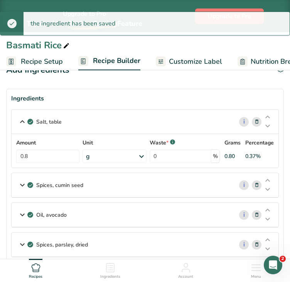
click at [108, 156] on div "g" at bounding box center [115, 156] width 64 height 14
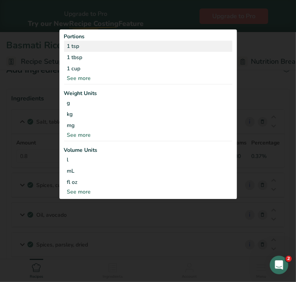
click at [74, 49] on div "1 tsp" at bounding box center [148, 46] width 168 height 11
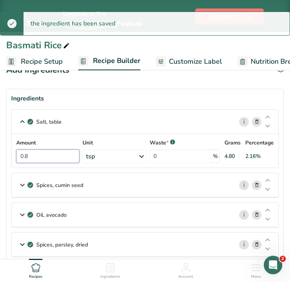
click at [43, 153] on input "0.8" at bounding box center [47, 156] width 63 height 14
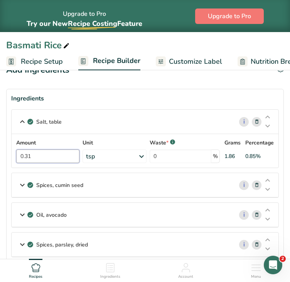
type input "0.31"
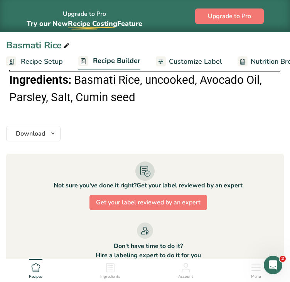
scroll to position [852, 0]
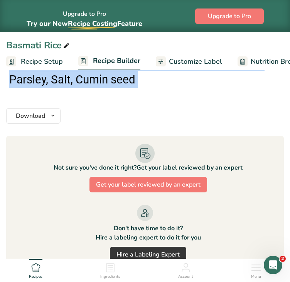
drag, startPoint x: 17, startPoint y: 120, endPoint x: 161, endPoint y: 106, distance: 144.4
copy section "Nutrition Facts 1 Serving Per Container Serving Size 8oz (219g) Amount Per Serv…"
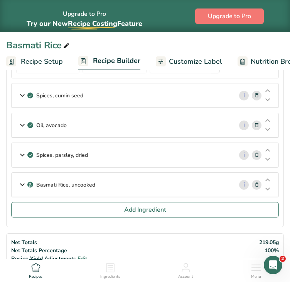
scroll to position [104, 0]
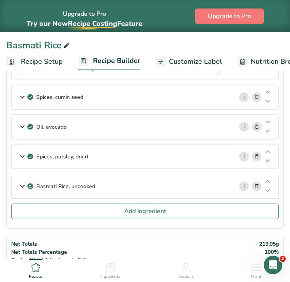
click at [158, 180] on div "Basmati Rice, uncooked" at bounding box center [123, 186] width 222 height 24
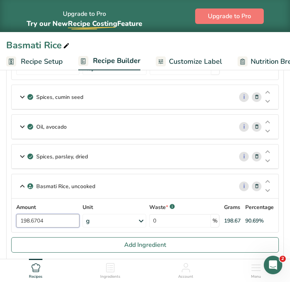
drag, startPoint x: 56, startPoint y: 219, endPoint x: -7, endPoint y: 214, distance: 63.2
type input "38"
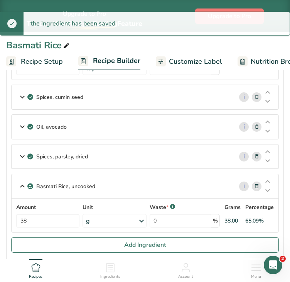
click at [100, 156] on div "Spices, parsley, dried" at bounding box center [123, 156] width 222 height 24
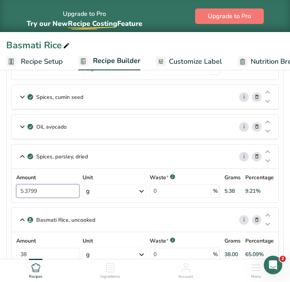
drag, startPoint x: 59, startPoint y: 187, endPoint x: -14, endPoint y: 189, distance: 73.0
type input "1.03"
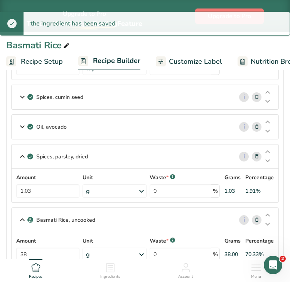
click at [104, 131] on div "Oil, avocado" at bounding box center [123, 127] width 222 height 24
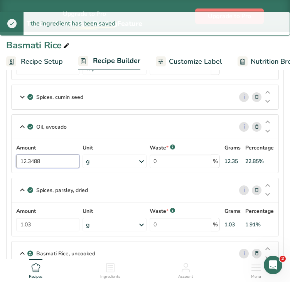
drag, startPoint x: 50, startPoint y: 161, endPoint x: -9, endPoint y: 157, distance: 59.7
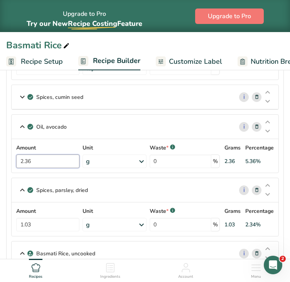
type input "2.36"
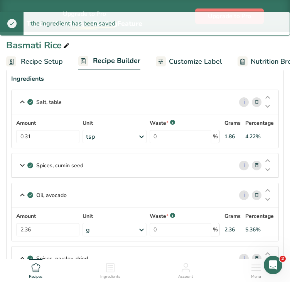
scroll to position [0, 0]
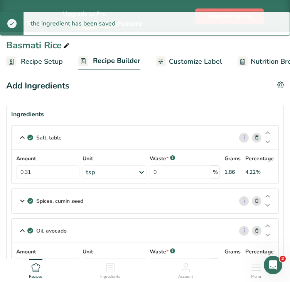
click at [147, 198] on div "Spices, cumin seed" at bounding box center [123, 201] width 222 height 24
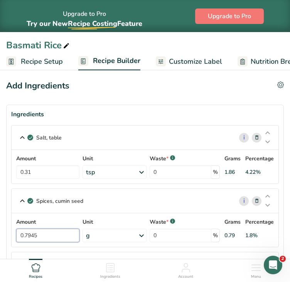
click at [67, 234] on input "0.7945" at bounding box center [47, 236] width 63 height 14
type input "0.15"
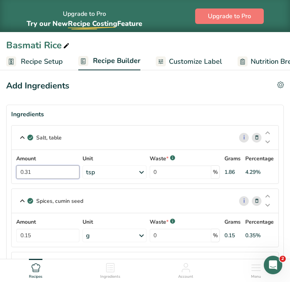
drag, startPoint x: 63, startPoint y: 172, endPoint x: -8, endPoint y: 171, distance: 71.1
type input "1.88"
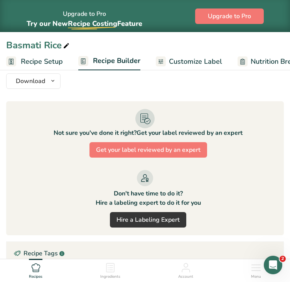
scroll to position [1063, 0]
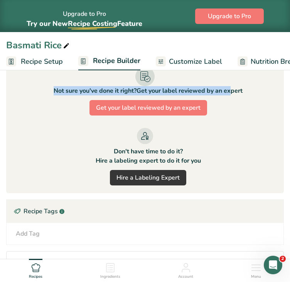
drag, startPoint x: 14, startPoint y: 107, endPoint x: 236, endPoint y: 105, distance: 222.5
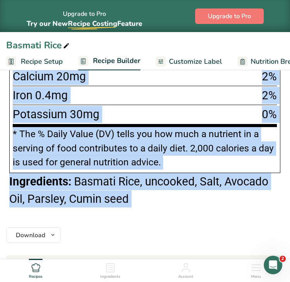
scroll to position [851, 0]
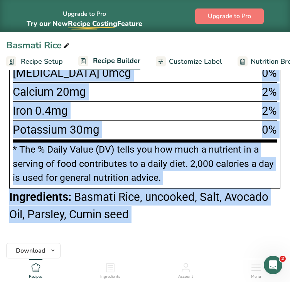
click at [125, 213] on span "Basmati Rice, uncooked, Salt, Avocado Oil, Parsley, Cumin seed" at bounding box center [139, 205] width 260 height 30
drag, startPoint x: 134, startPoint y: 214, endPoint x: -16, endPoint y: 56, distance: 217.7
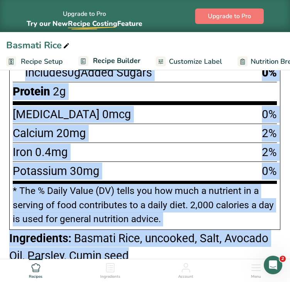
scroll to position [856, 0]
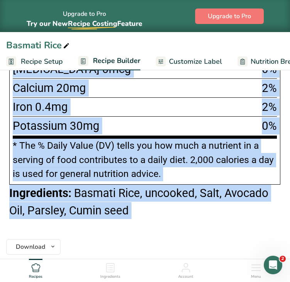
drag, startPoint x: 17, startPoint y: 136, endPoint x: 285, endPoint y: 254, distance: 293.0
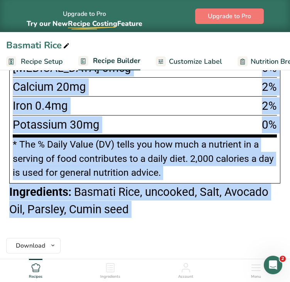
copy section "Nutrition Facts 1 Serving Per Container Serving Size 8oz (53g) Amount Per Servi…"
click at [54, 61] on span "Recipe Setup" at bounding box center [42, 61] width 42 height 10
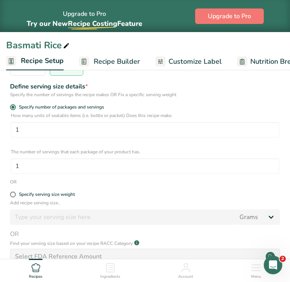
scroll to position [139, 0]
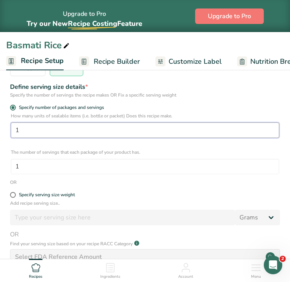
click at [52, 127] on input "1" at bounding box center [145, 129] width 269 height 15
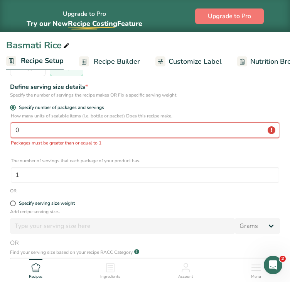
type input "1"
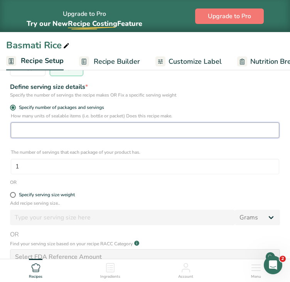
type input "1"
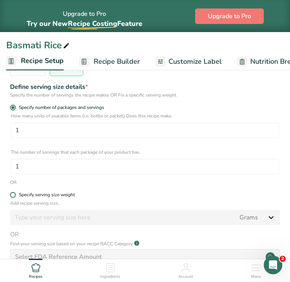
click at [15, 193] on label "Specify serving size weight" at bounding box center [145, 195] width 270 height 6
click at [15, 193] on input "Specify serving size weight" at bounding box center [12, 194] width 5 height 5
radio input "true"
radio input "false"
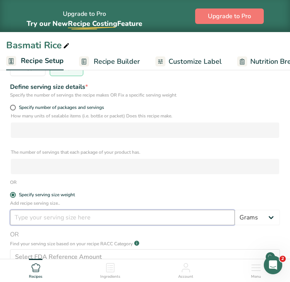
click at [50, 218] on input "number" at bounding box center [122, 217] width 225 height 15
drag, startPoint x: 73, startPoint y: 221, endPoint x: 11, endPoint y: 214, distance: 62.2
click at [11, 214] on input "8" at bounding box center [122, 217] width 225 height 15
type input "8"
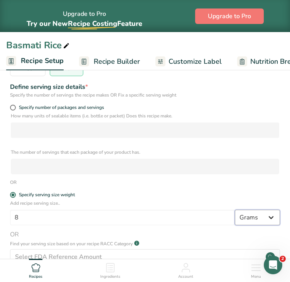
click at [241, 214] on select "Grams kg mg mcg lb oz l mL fl oz tbsp tsp cup qt gallon" at bounding box center [257, 217] width 45 height 15
select select "5"
click at [235, 210] on select "Grams kg mg mcg lb oz l mL fl oz tbsp tsp cup qt gallon" at bounding box center [257, 217] width 45 height 15
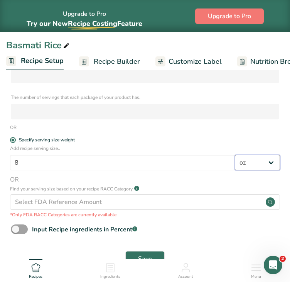
scroll to position [219, 0]
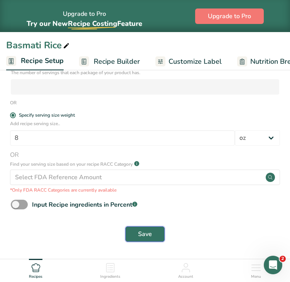
click at [146, 237] on span "Save" at bounding box center [145, 233] width 14 height 9
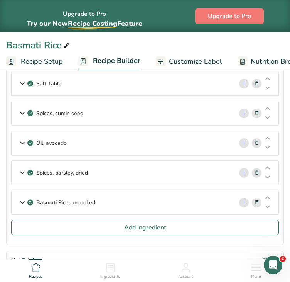
scroll to position [40, 0]
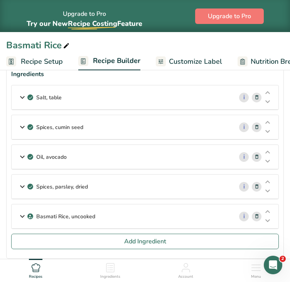
click at [153, 204] on div "Basmati Rice, uncooked" at bounding box center [123, 216] width 222 height 24
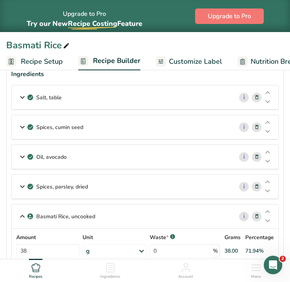
click at [146, 217] on div "Basmati Rice, uncooked" at bounding box center [123, 216] width 222 height 24
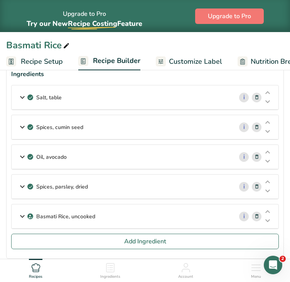
click at [58, 63] on span "Recipe Setup" at bounding box center [42, 61] width 42 height 10
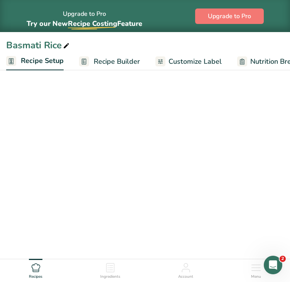
select select "5"
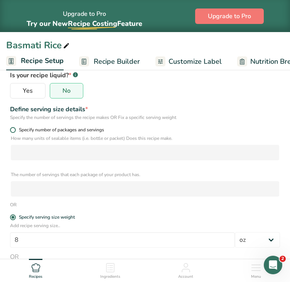
scroll to position [115, 0]
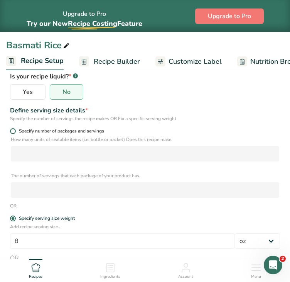
click at [15, 131] on span at bounding box center [13, 131] width 6 height 6
click at [15, 131] on input "Specify number of packages and servings" at bounding box center [12, 131] width 5 height 5
radio input "true"
radio input "false"
select select "0"
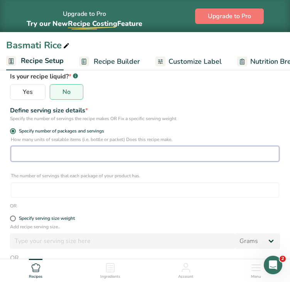
click at [29, 152] on input "number" at bounding box center [145, 153] width 269 height 15
type input "1"
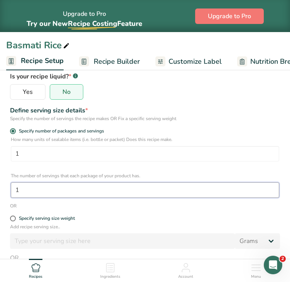
click at [22, 195] on input "1" at bounding box center [145, 189] width 269 height 15
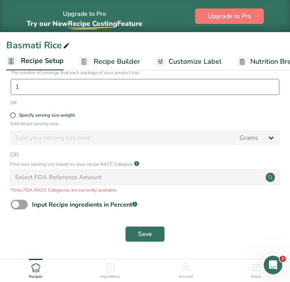
type input "1"
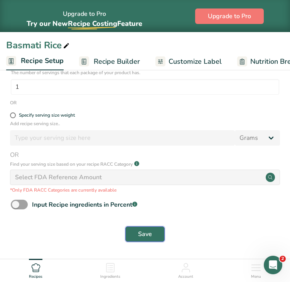
click at [148, 236] on span "Save" at bounding box center [145, 233] width 14 height 9
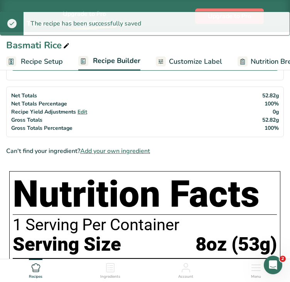
click at [195, 56] on span "Customize Label" at bounding box center [195, 61] width 53 height 10
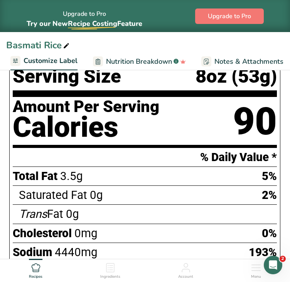
scroll to position [131, 0]
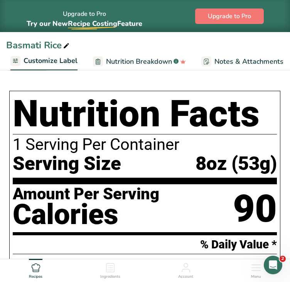
click at [43, 59] on span "Customize Label" at bounding box center [51, 61] width 54 height 10
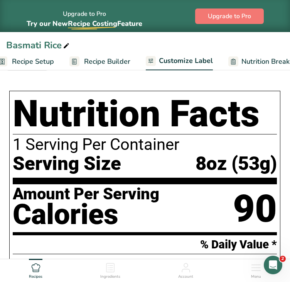
scroll to position [0, 0]
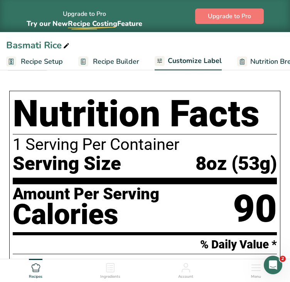
click at [106, 58] on span "Recipe Builder" at bounding box center [116, 61] width 46 height 10
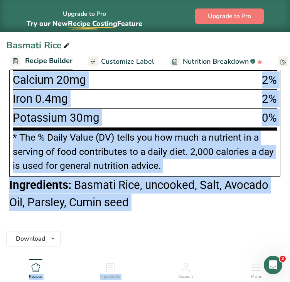
scroll to position [697, 0]
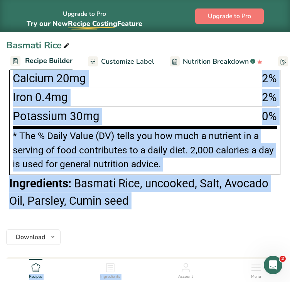
drag, startPoint x: 14, startPoint y: 113, endPoint x: 210, endPoint y: 263, distance: 247.1
copy div "Nutrition Facts 1 Serving Per Container Serving Size 8oz (53g) Amount Per Servi…"
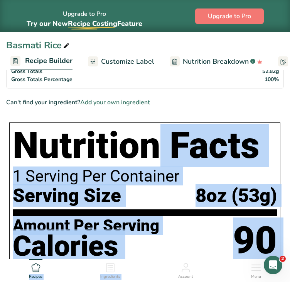
scroll to position [250, 0]
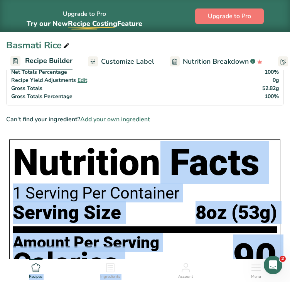
copy div "Nutrition Facts 1 Serving Per Container Serving Size 8oz (53g) Amount Per Servi…"
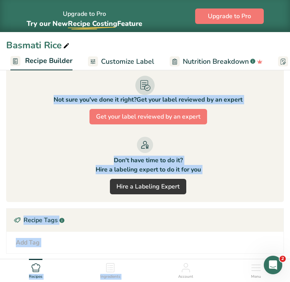
scroll to position [884, 0]
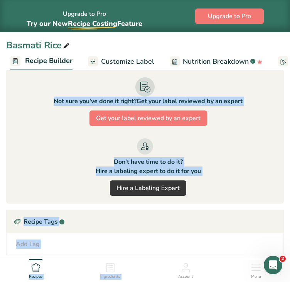
click at [238, 147] on div "Don't have time to do it? Hire a labeling expert to do it for you Hire a Labeli…" at bounding box center [145, 167] width 260 height 64
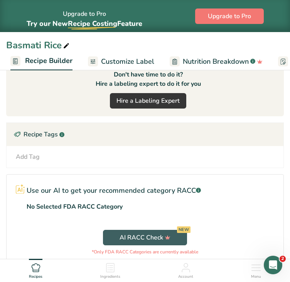
scroll to position [976, 0]
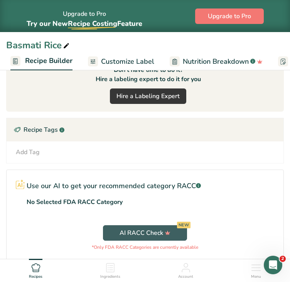
click at [50, 127] on div "Recipe Tags .a-a{fill:#347362;}.b-a{fill:#fff;}" at bounding box center [145, 129] width 277 height 23
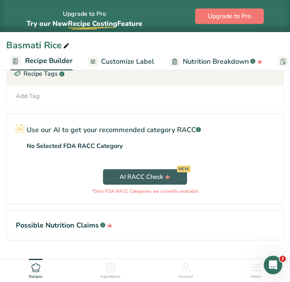
scroll to position [1047, 0]
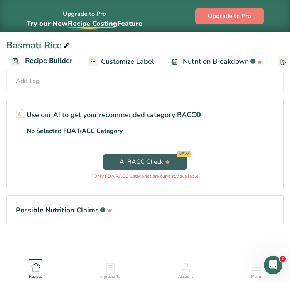
click at [120, 267] on div "Ingredients" at bounding box center [110, 269] width 20 height 21
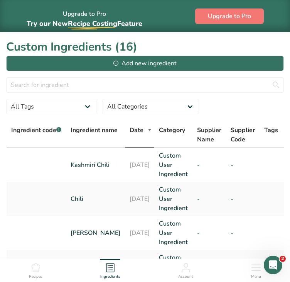
click at [40, 272] on div "Recipes" at bounding box center [36, 269] width 14 height 21
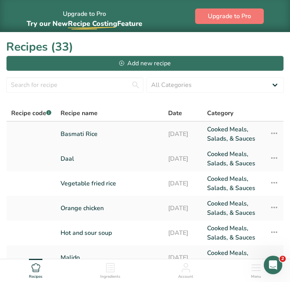
click at [75, 133] on link "Basmati Rice" at bounding box center [110, 134] width 98 height 19
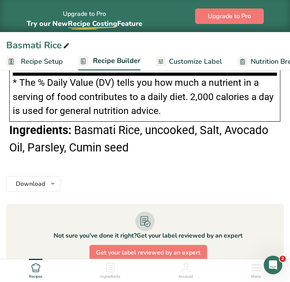
scroll to position [714, 0]
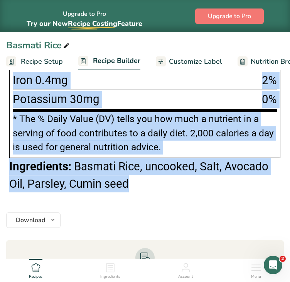
drag, startPoint x: 15, startPoint y: 134, endPoint x: 177, endPoint y: 197, distance: 173.0
copy div "Nutrition Facts 1 Serving Per Container Serving Size 8oz (53g) Amount Per Servi…"
